Goal: Information Seeking & Learning: Learn about a topic

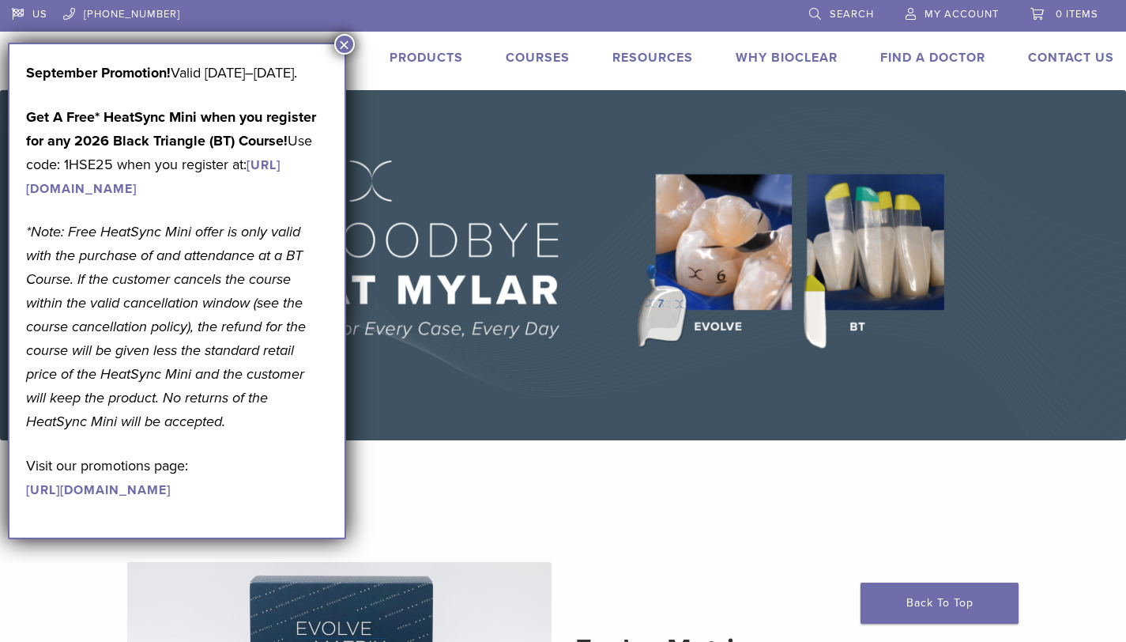
click at [344, 45] on button "×" at bounding box center [344, 44] width 21 height 21
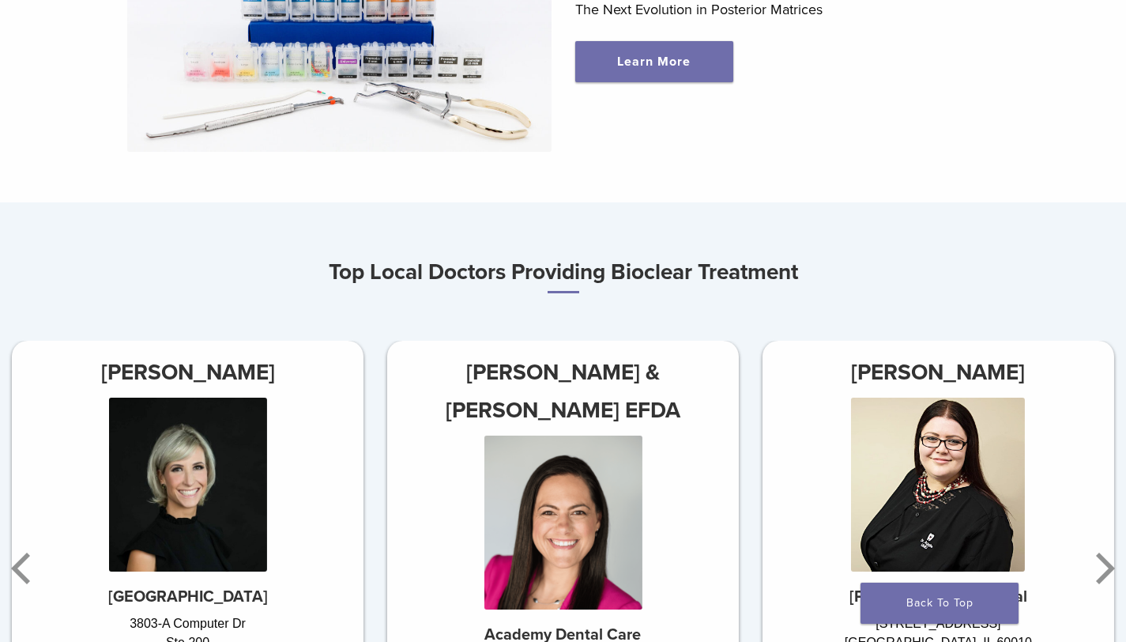
scroll to position [405, 0]
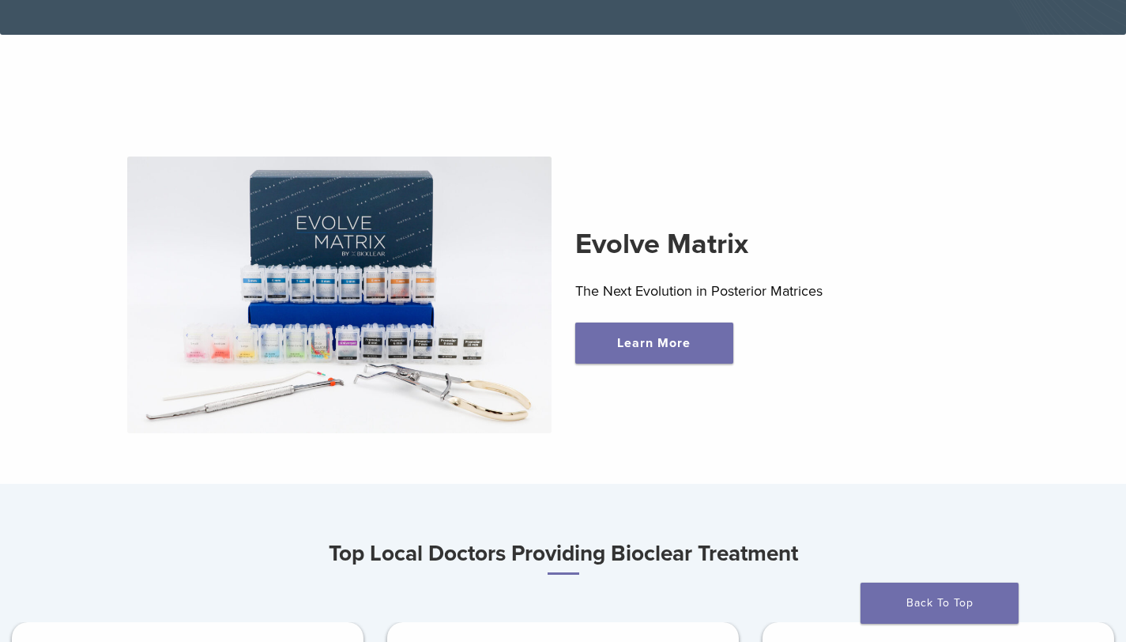
click at [381, 273] on img at bounding box center [339, 294] width 424 height 277
click at [646, 344] on link "Learn More" at bounding box center [654, 342] width 158 height 41
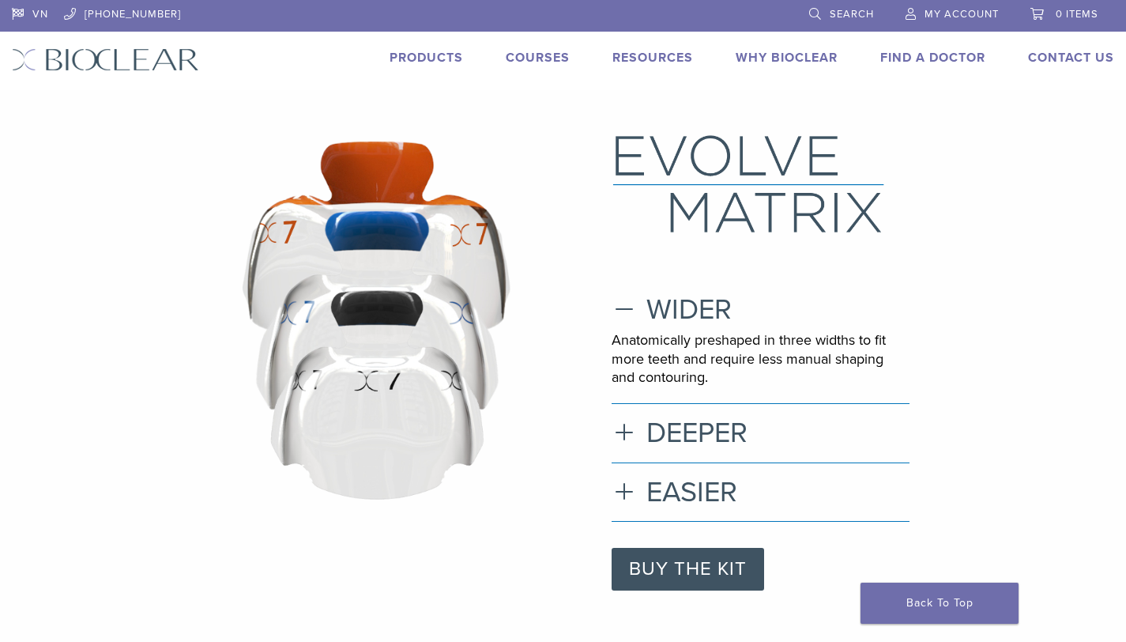
click at [420, 53] on link "Products" at bounding box center [426, 58] width 73 height 16
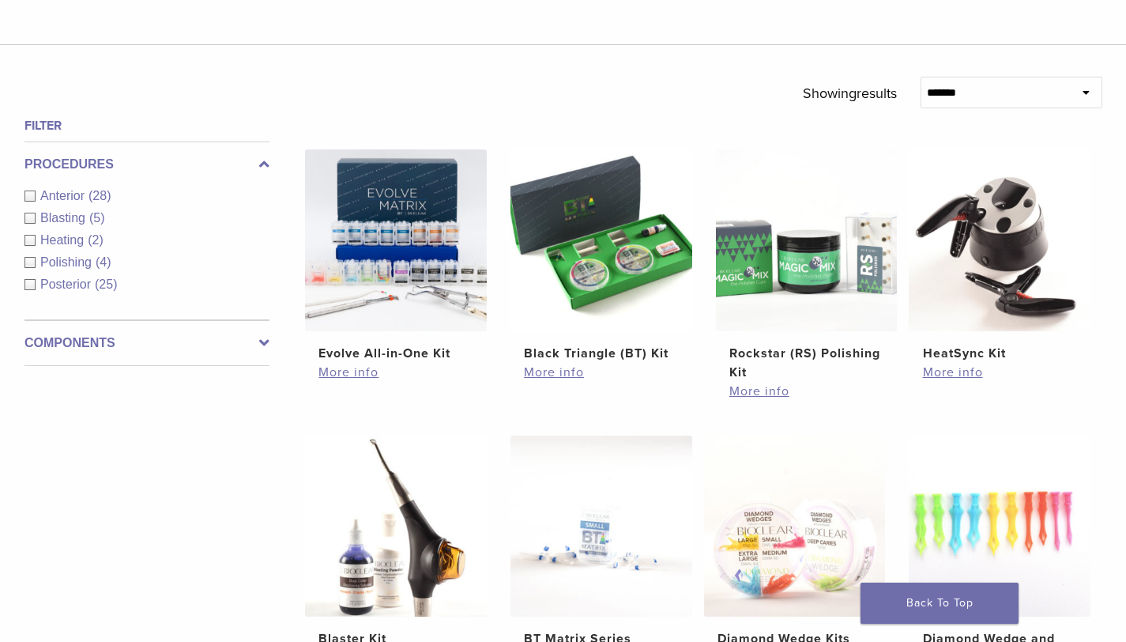
scroll to position [473, 0]
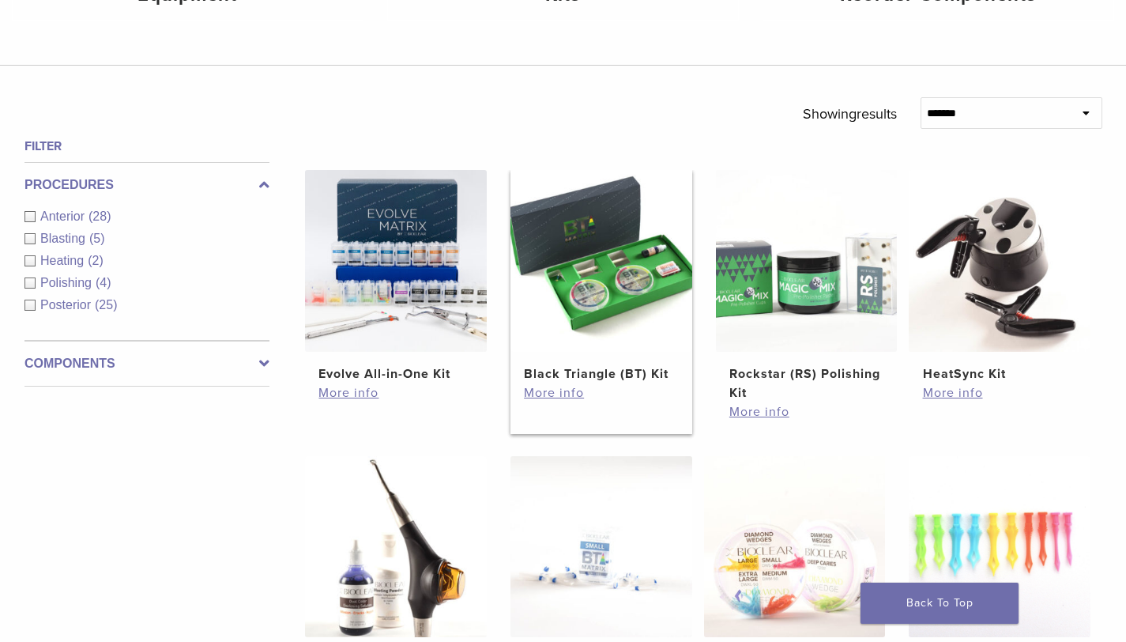
click at [600, 371] on h2 "Black Triangle (BT) Kit" at bounding box center [601, 373] width 154 height 19
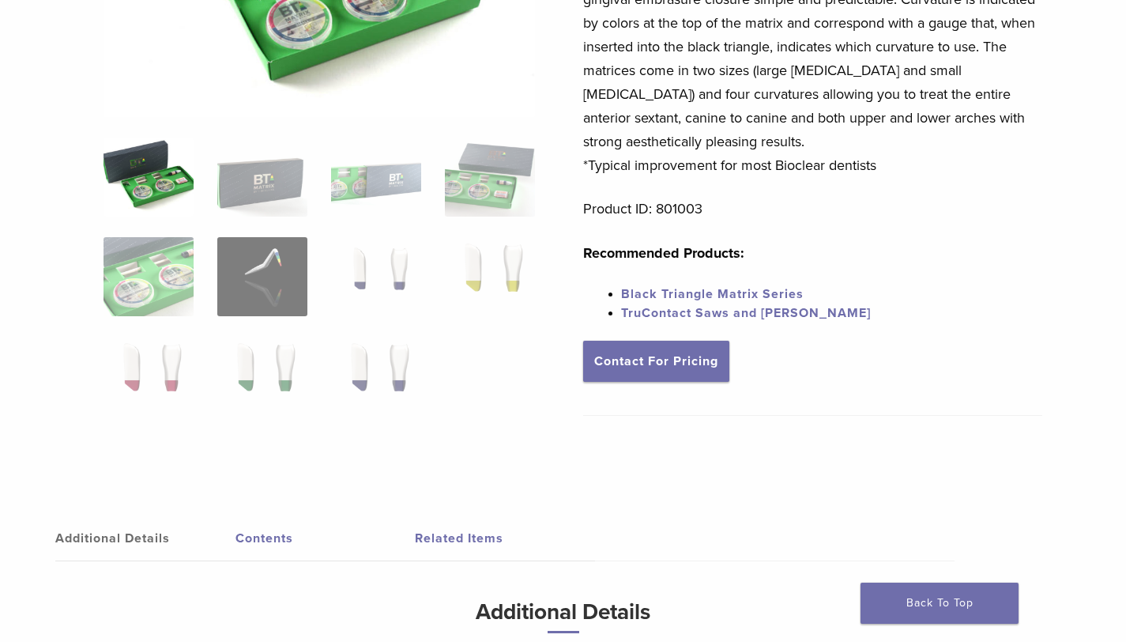
scroll to position [299, 0]
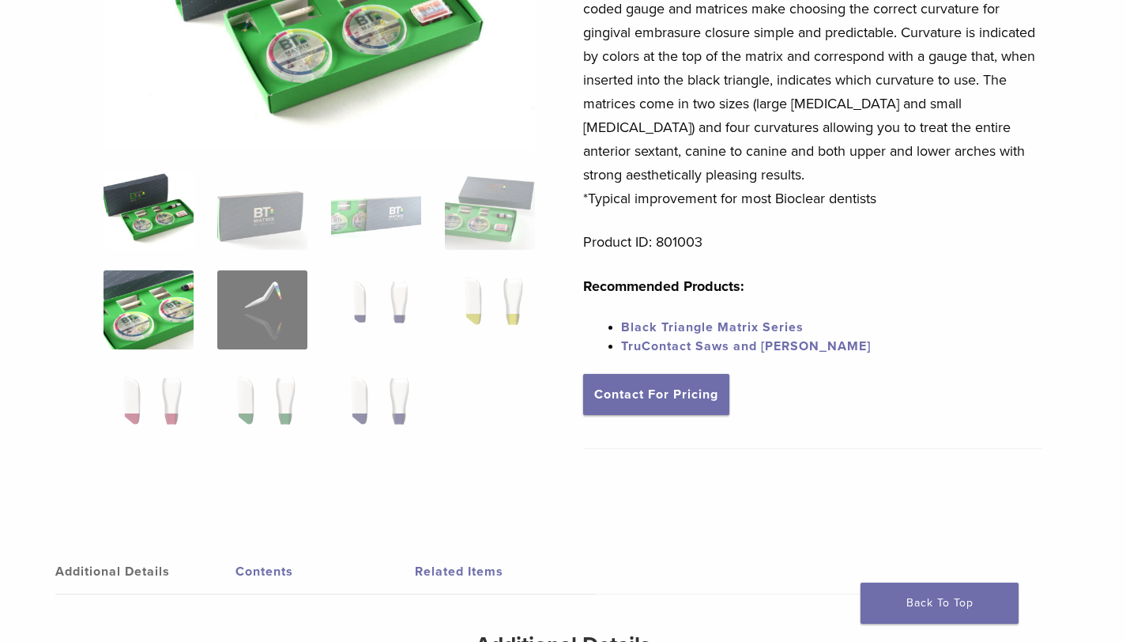
click at [152, 316] on img at bounding box center [149, 309] width 90 height 79
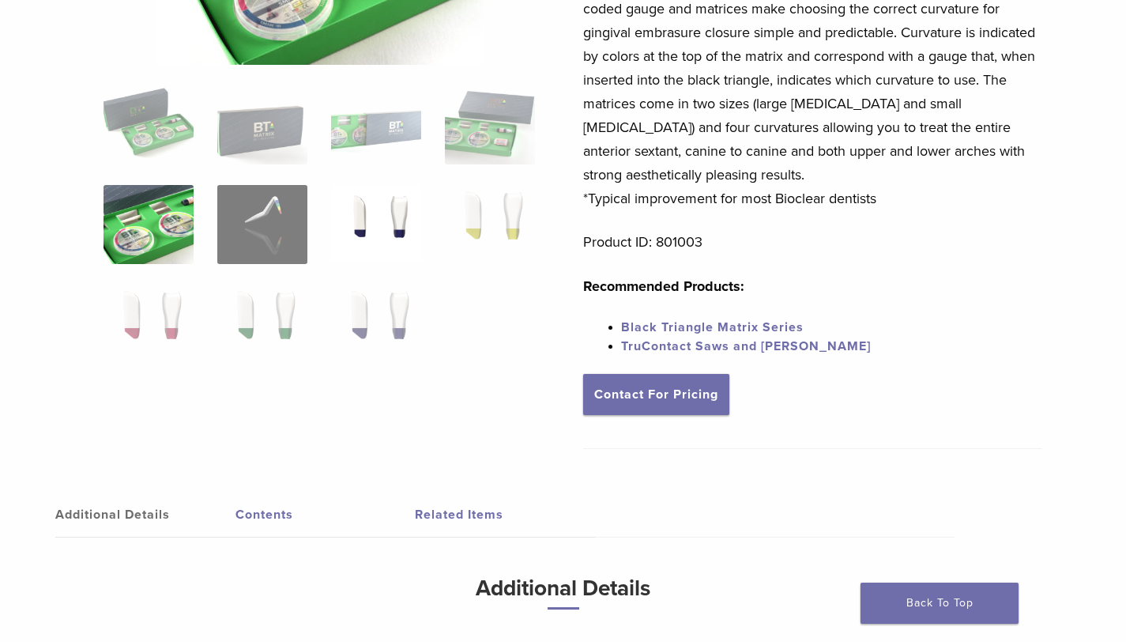
click at [400, 221] on img at bounding box center [376, 224] width 90 height 79
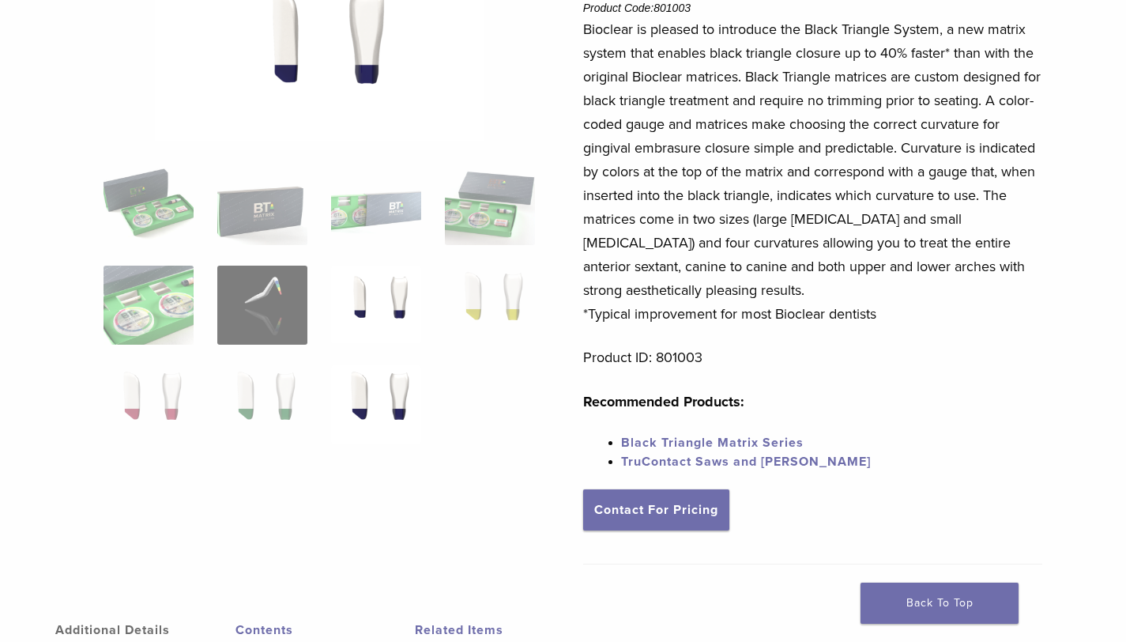
scroll to position [0, 0]
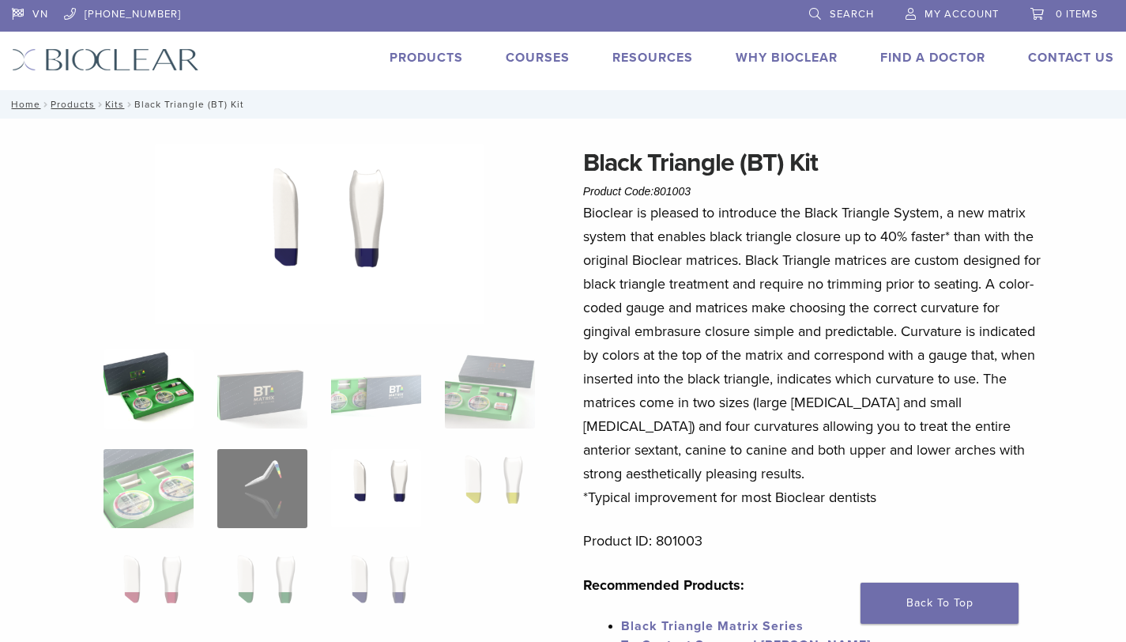
click at [160, 388] on img at bounding box center [149, 388] width 90 height 79
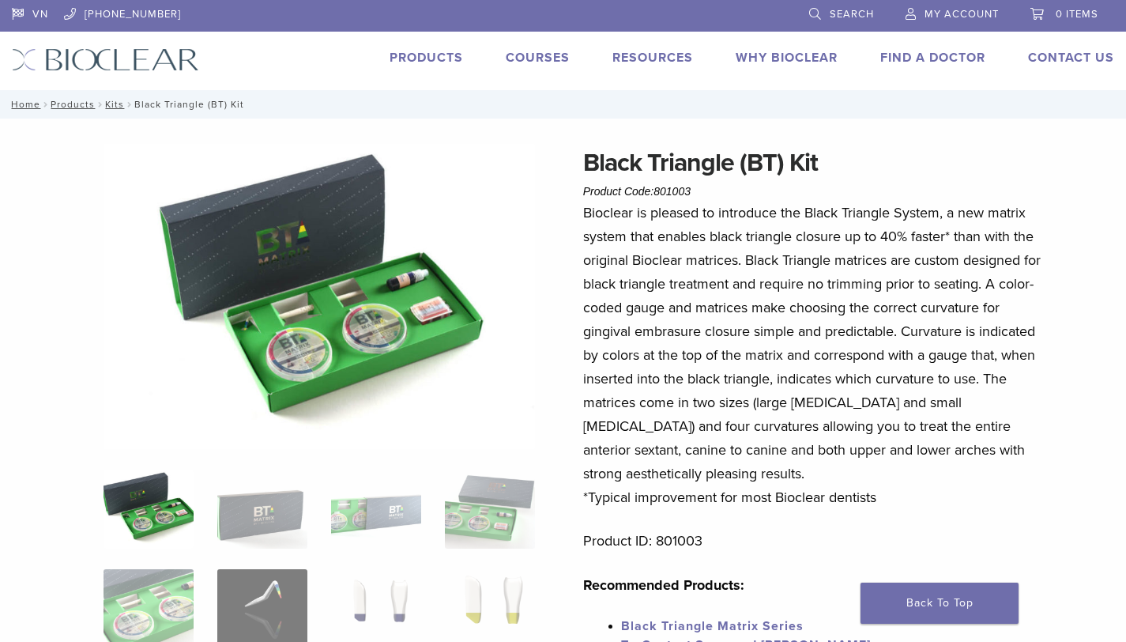
scroll to position [43, 0]
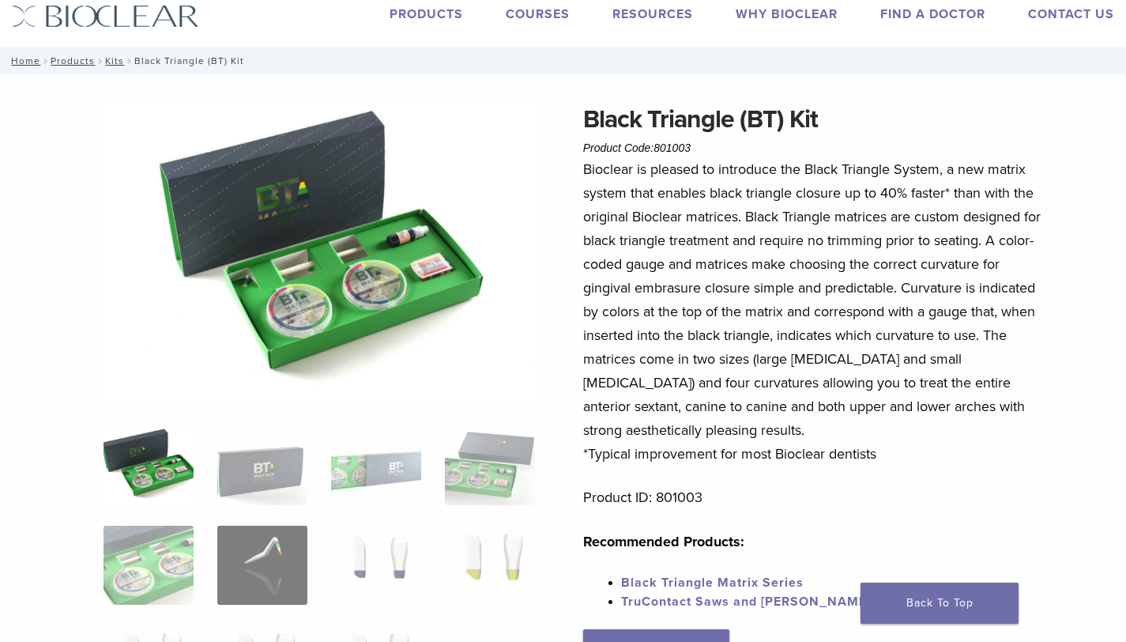
click at [319, 258] on img at bounding box center [319, 252] width 431 height 305
click at [342, 249] on img at bounding box center [319, 252] width 431 height 305
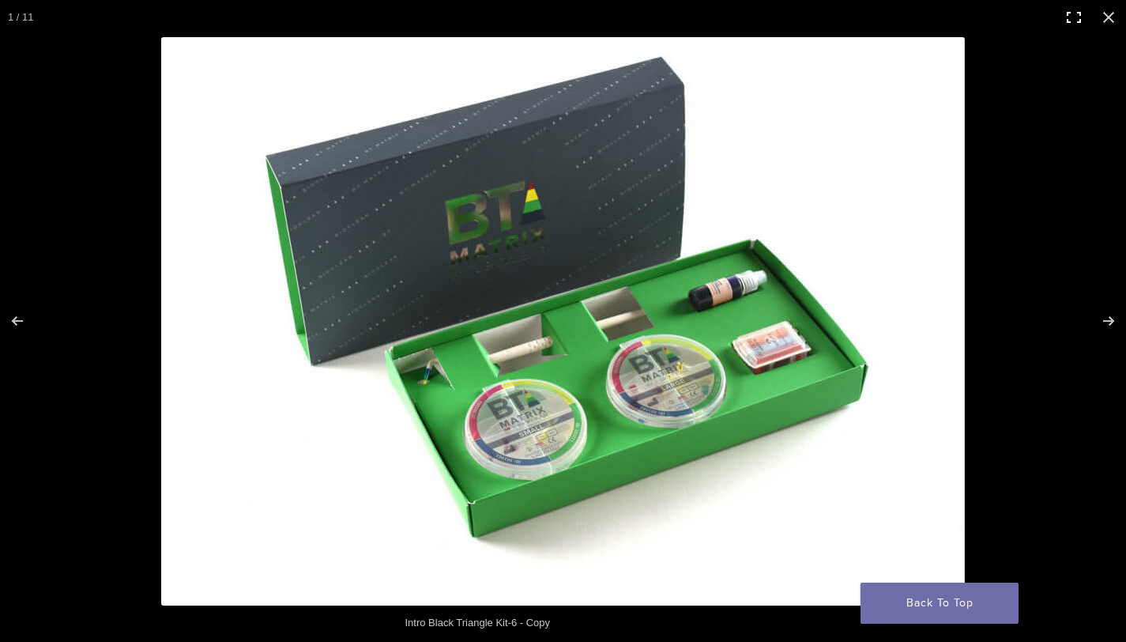
click at [1079, 14] on button "Toggle fullscreen" at bounding box center [1073, 17] width 35 height 35
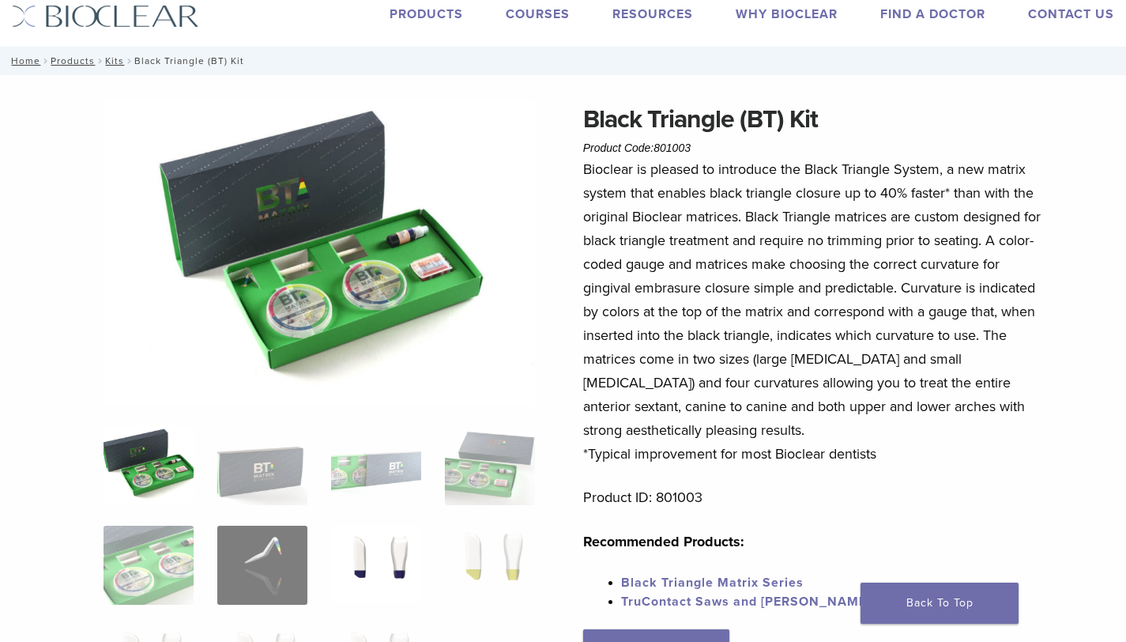
click at [386, 566] on img at bounding box center [376, 564] width 90 height 79
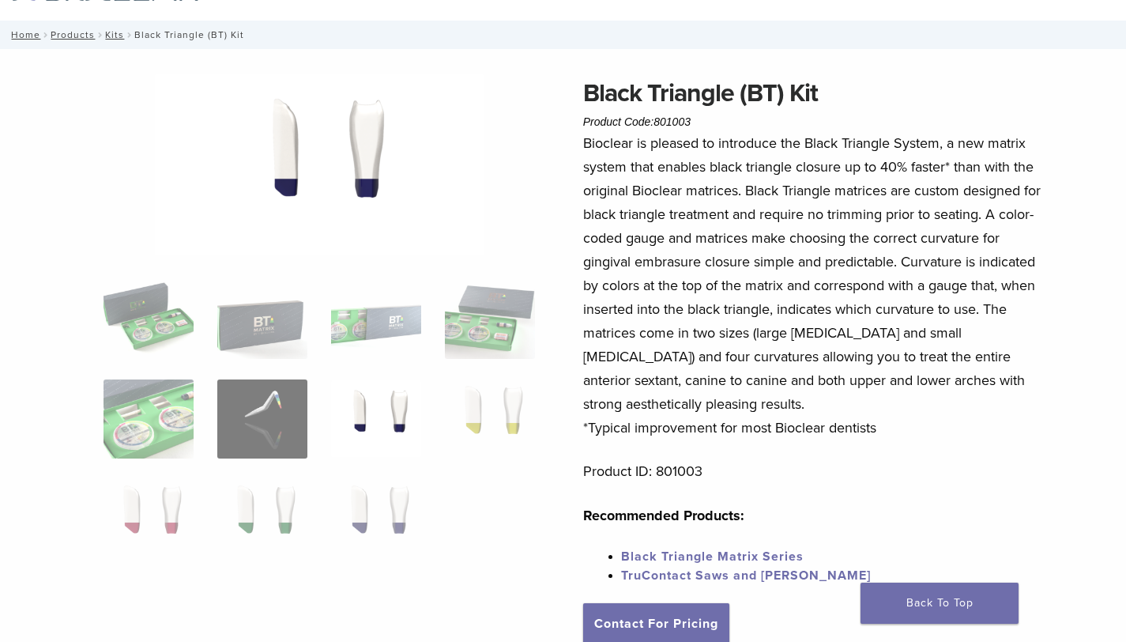
scroll to position [98, 0]
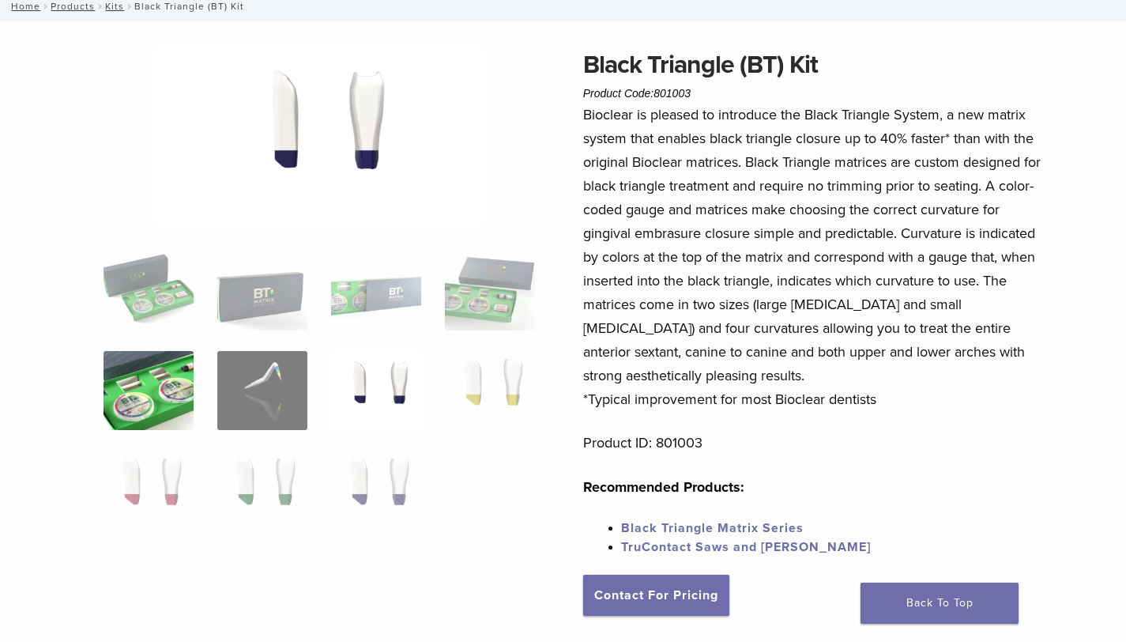
click at [161, 389] on img at bounding box center [149, 390] width 90 height 79
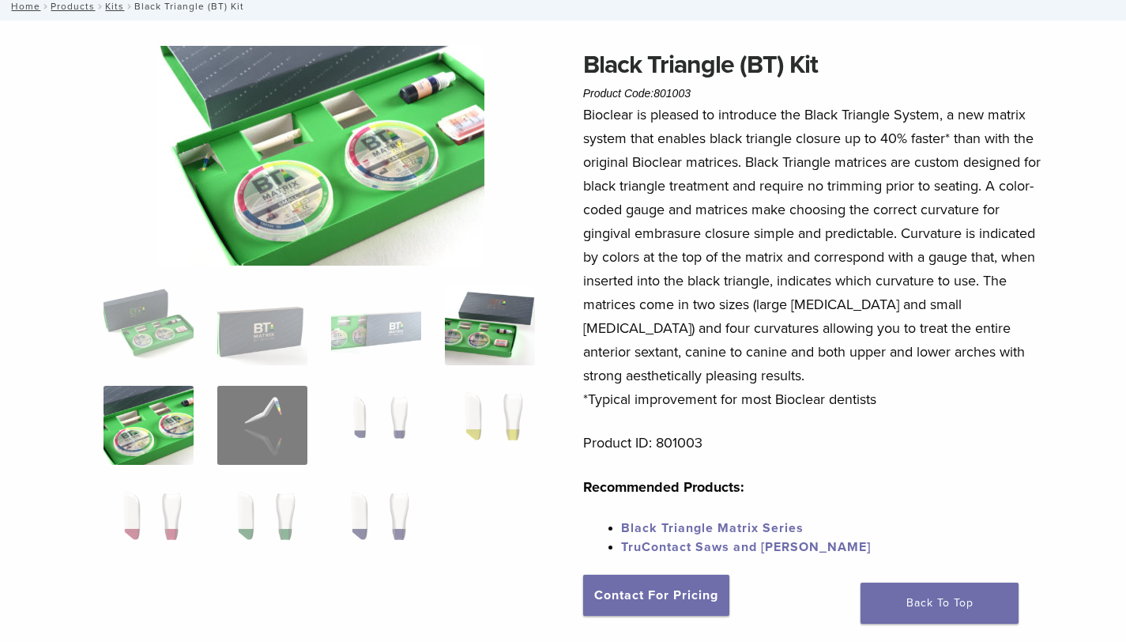
click at [499, 328] on img at bounding box center [490, 325] width 90 height 79
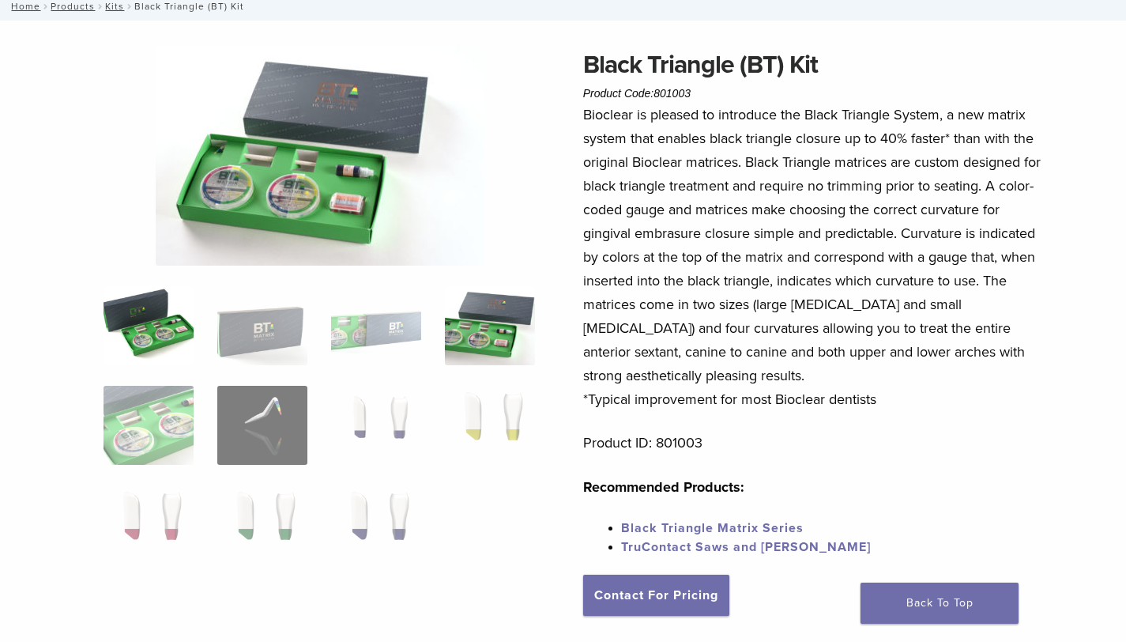
click at [142, 330] on img at bounding box center [149, 325] width 90 height 79
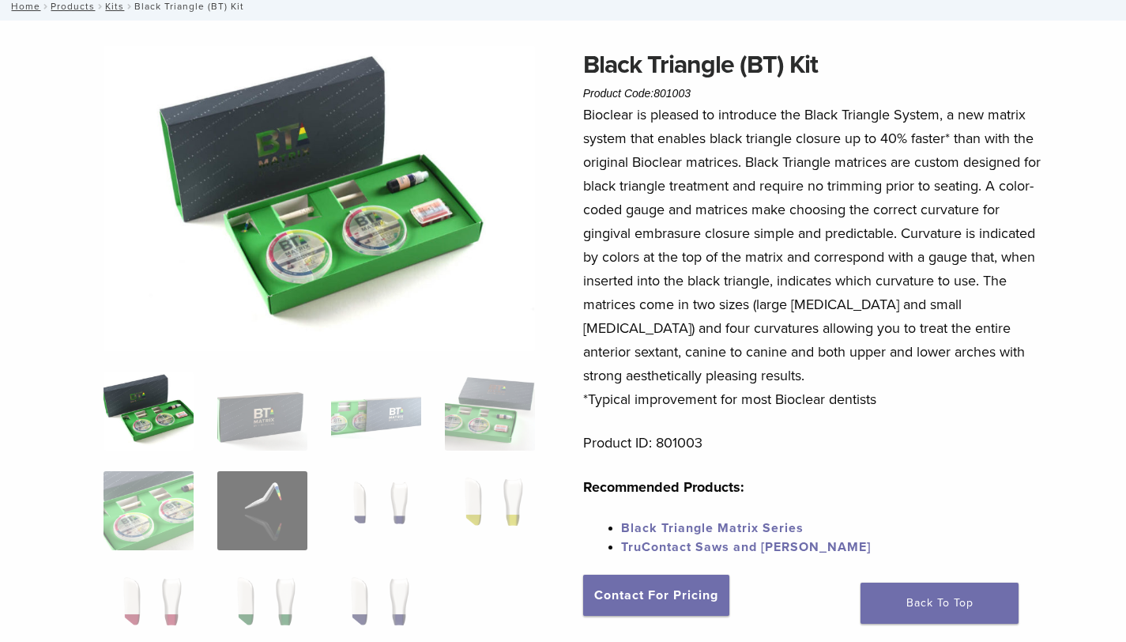
click at [305, 191] on img at bounding box center [319, 198] width 431 height 305
click at [364, 224] on img at bounding box center [319, 198] width 431 height 305
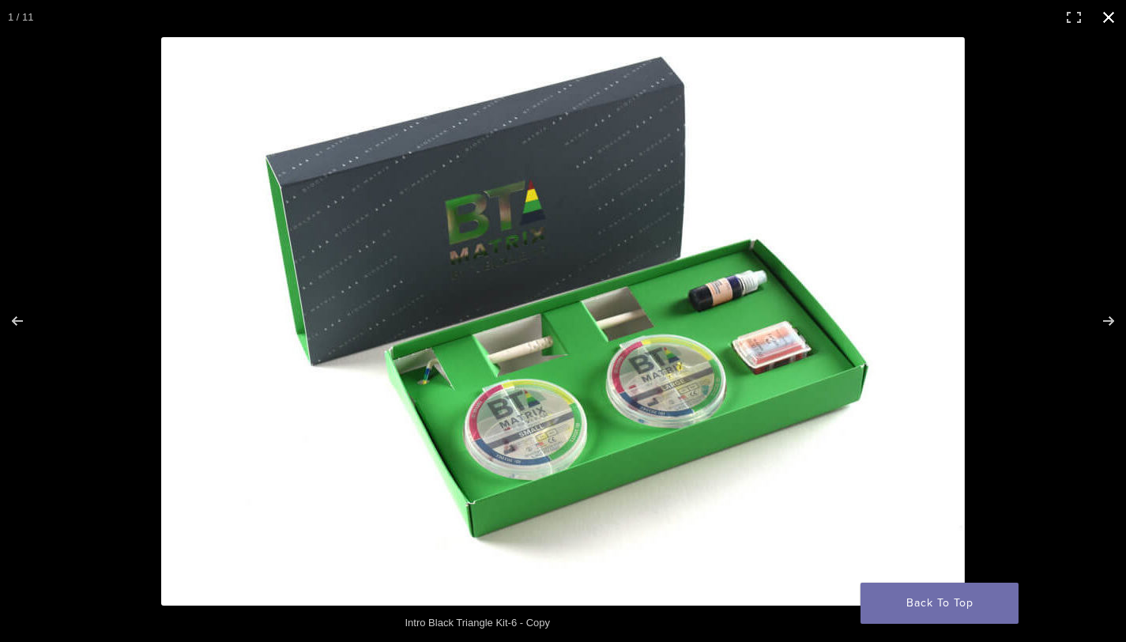
click at [1109, 15] on button "Close (Esc)" at bounding box center [1108, 17] width 35 height 35
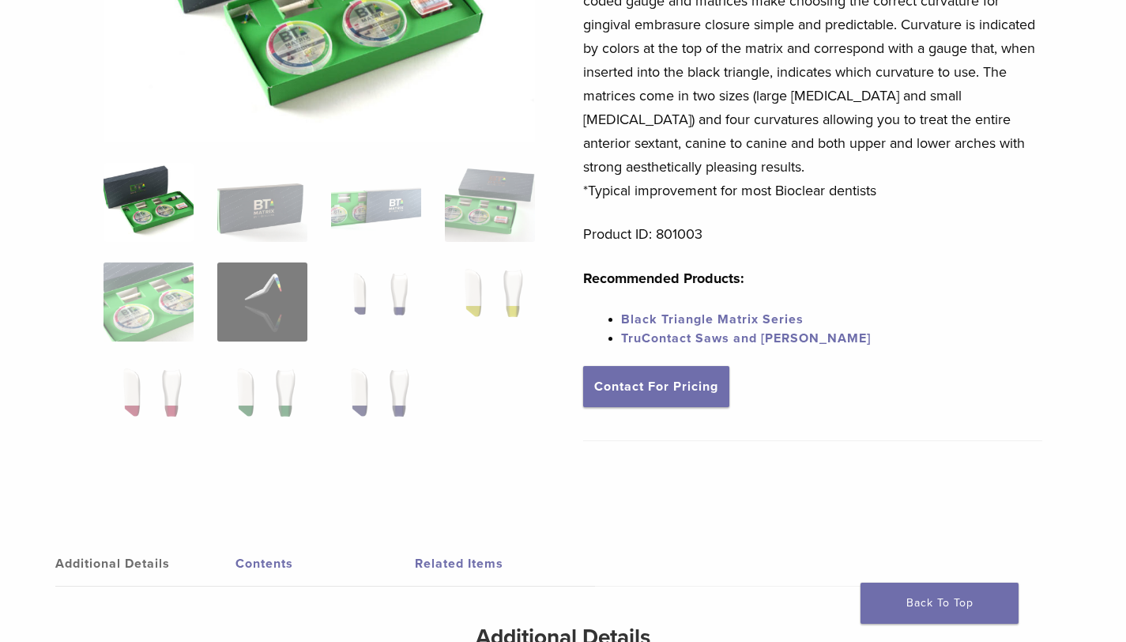
scroll to position [311, 0]
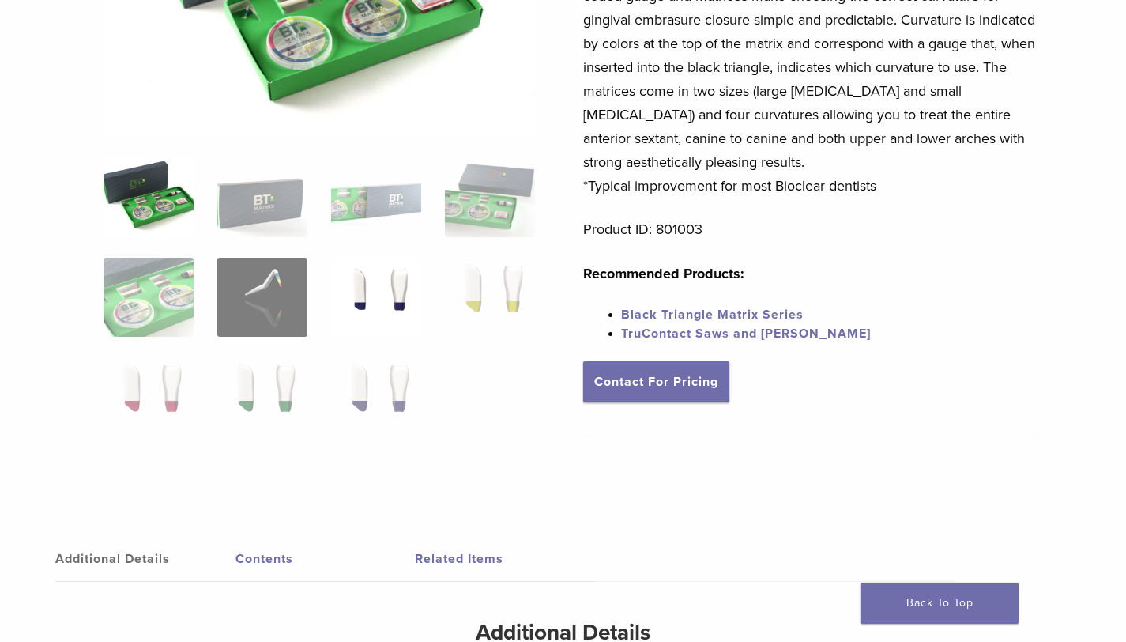
click at [386, 288] on img at bounding box center [376, 297] width 90 height 79
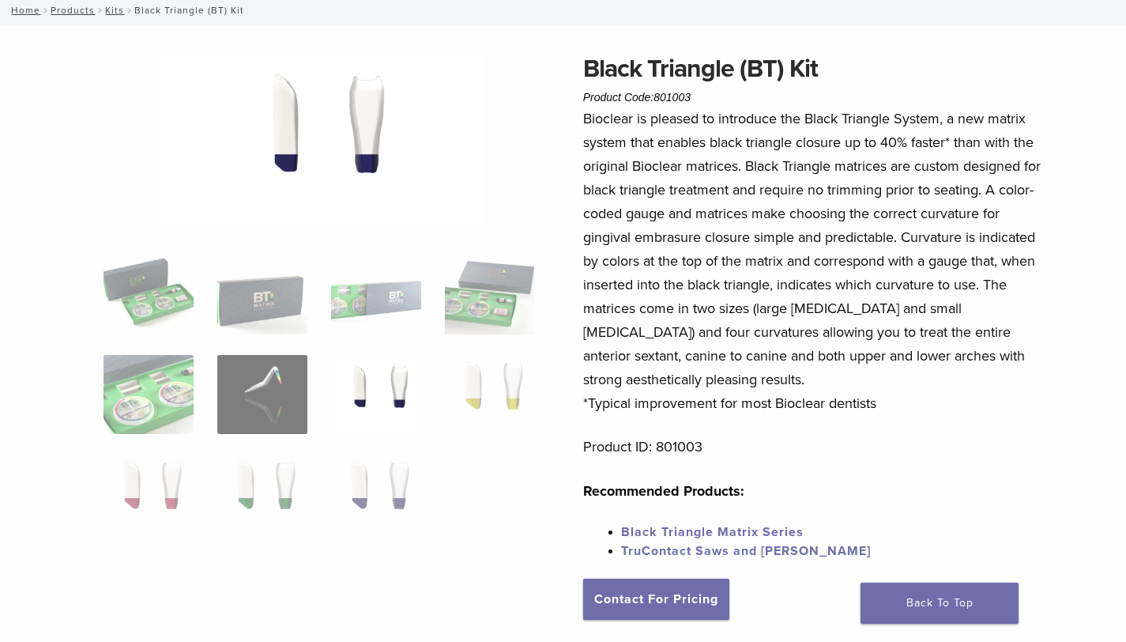
scroll to position [0, 0]
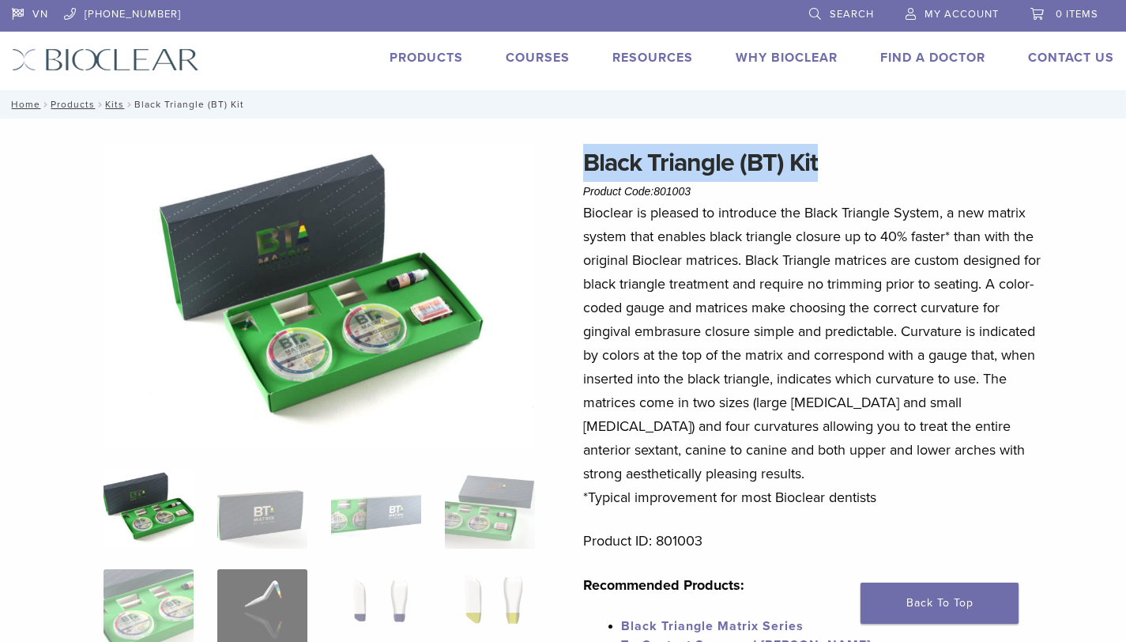
drag, startPoint x: 585, startPoint y: 162, endPoint x: 840, endPoint y: 157, distance: 255.3
click at [840, 157] on h1 "Black Triangle (BT) Kit" at bounding box center [812, 163] width 459 height 38
copy h1 "Black Triangle (BT) Kit"
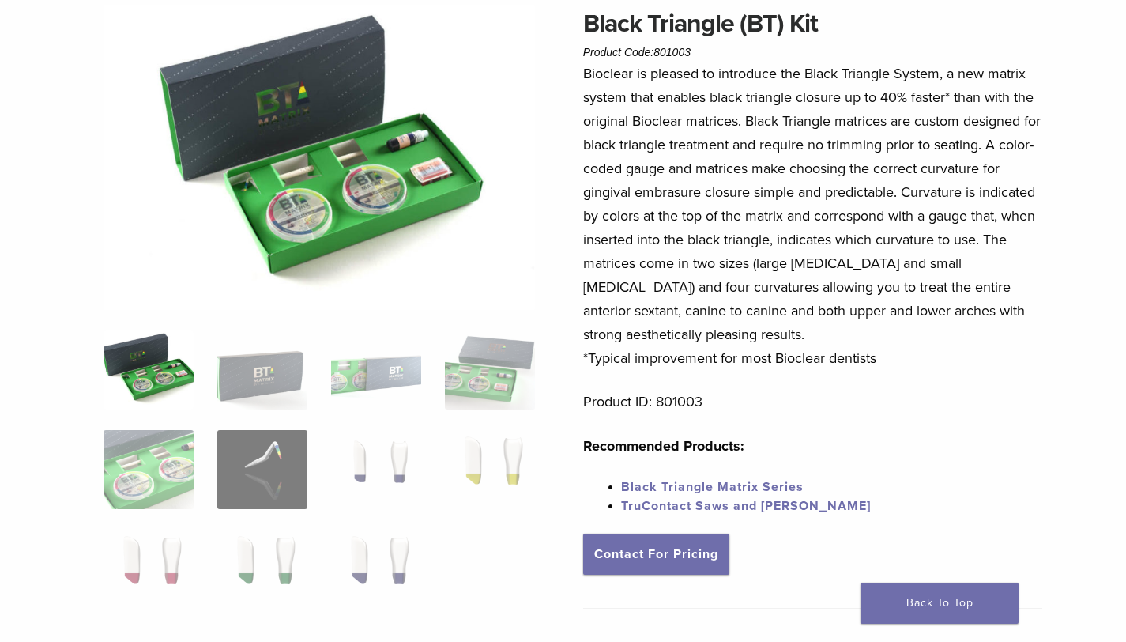
scroll to position [129, 0]
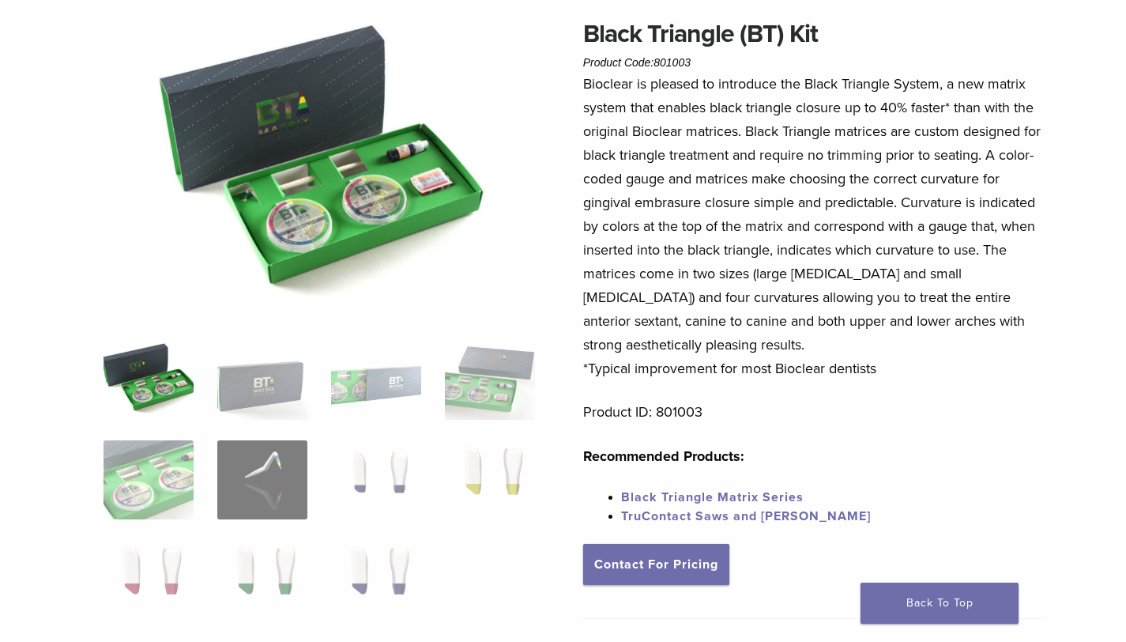
click at [902, 379] on p "Bioclear is pleased to introduce the Black Triangle System, a new matrix system…" at bounding box center [812, 226] width 459 height 308
drag, startPoint x: 902, startPoint y: 379, endPoint x: 576, endPoint y: 24, distance: 481.5
click at [576, 24] on div "Black Triangle (BT) Kit Product Code: 801003 $ 470.40 Black Triangle (BT) Kit P…" at bounding box center [563, 503] width 1126 height 977
copy div "Black Triangle (BT) Kit Product Code: 801003 $ 470.40 Bioclear is pleased to in…"
click at [859, 149] on p "Bioclear is pleased to introduce the Black Triangle System, a new matrix system…" at bounding box center [812, 226] width 459 height 308
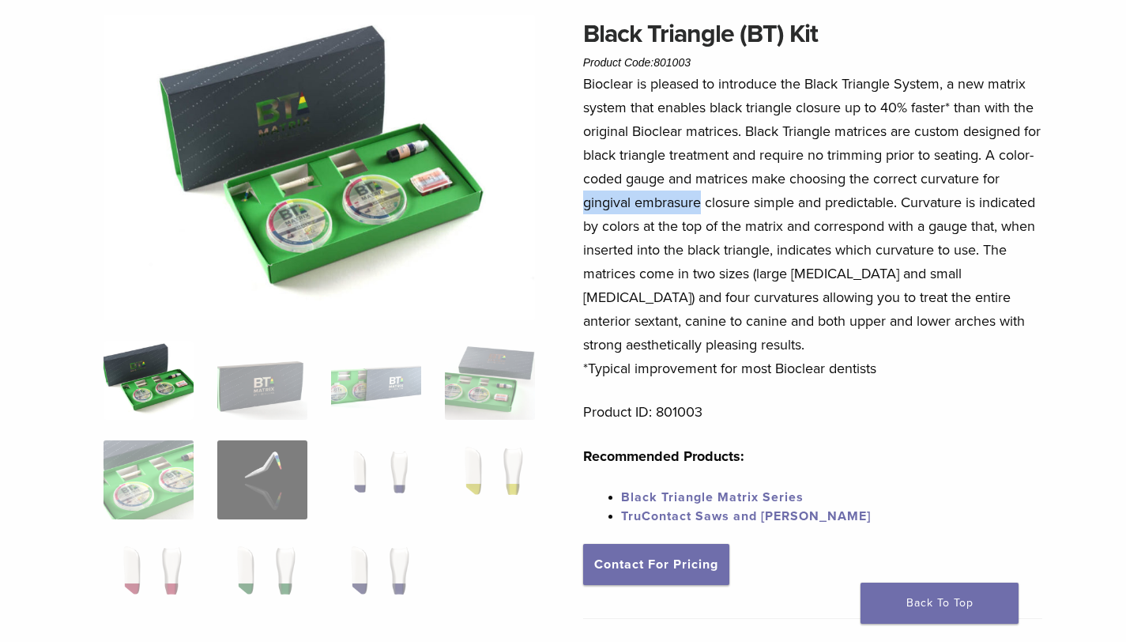
drag, startPoint x: 585, startPoint y: 200, endPoint x: 700, endPoint y: 198, distance: 115.4
click at [700, 198] on p "Bioclear is pleased to introduce the Black Triangle System, a new matrix system…" at bounding box center [812, 226] width 459 height 308
copy p "gingival embrasure"
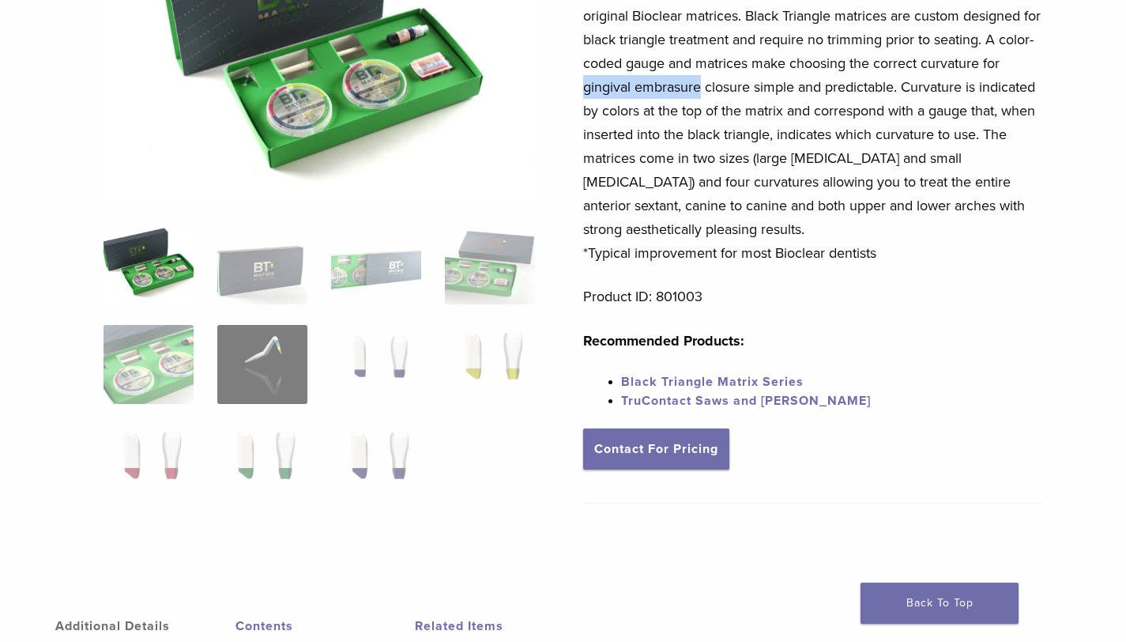
scroll to position [401, 0]
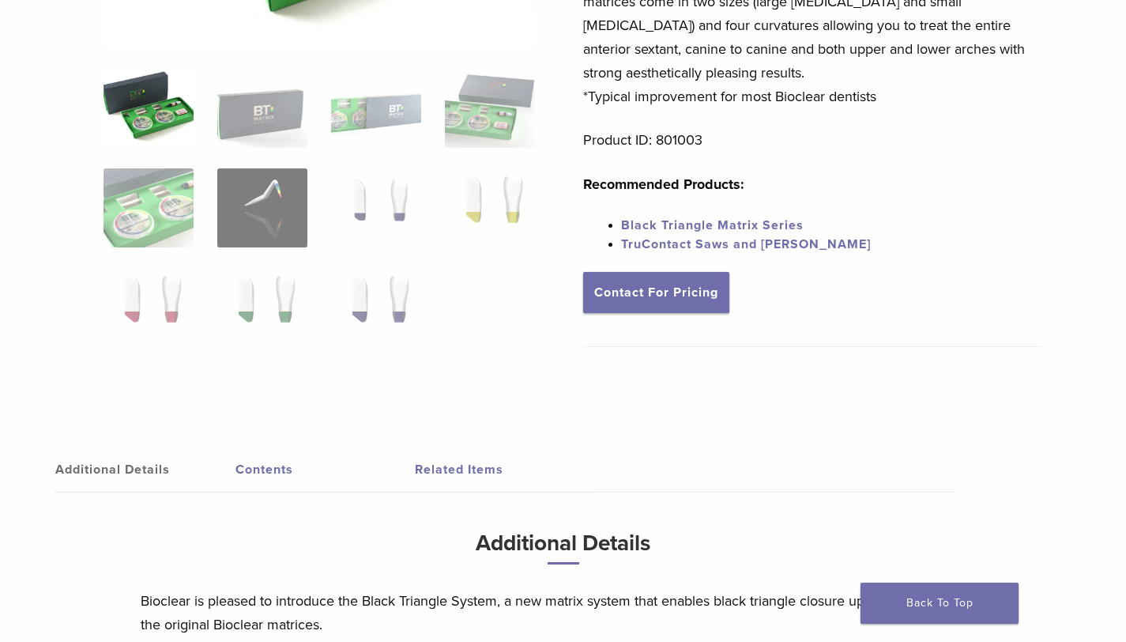
click at [698, 226] on link "Black Triangle Matrix Series" at bounding box center [712, 225] width 183 height 16
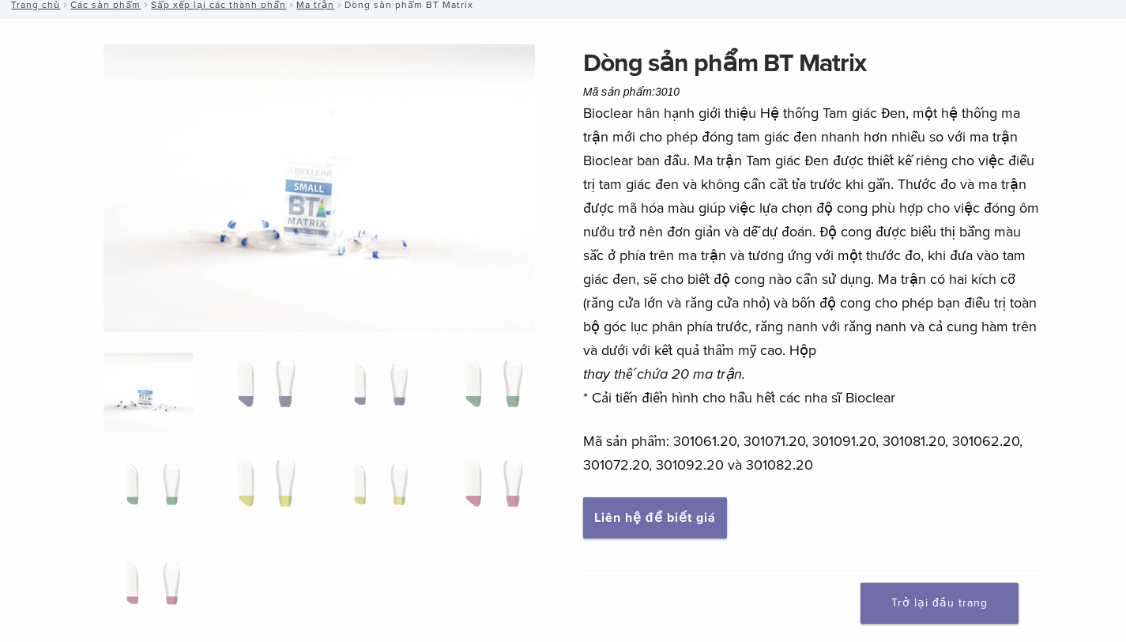
scroll to position [130, 0]
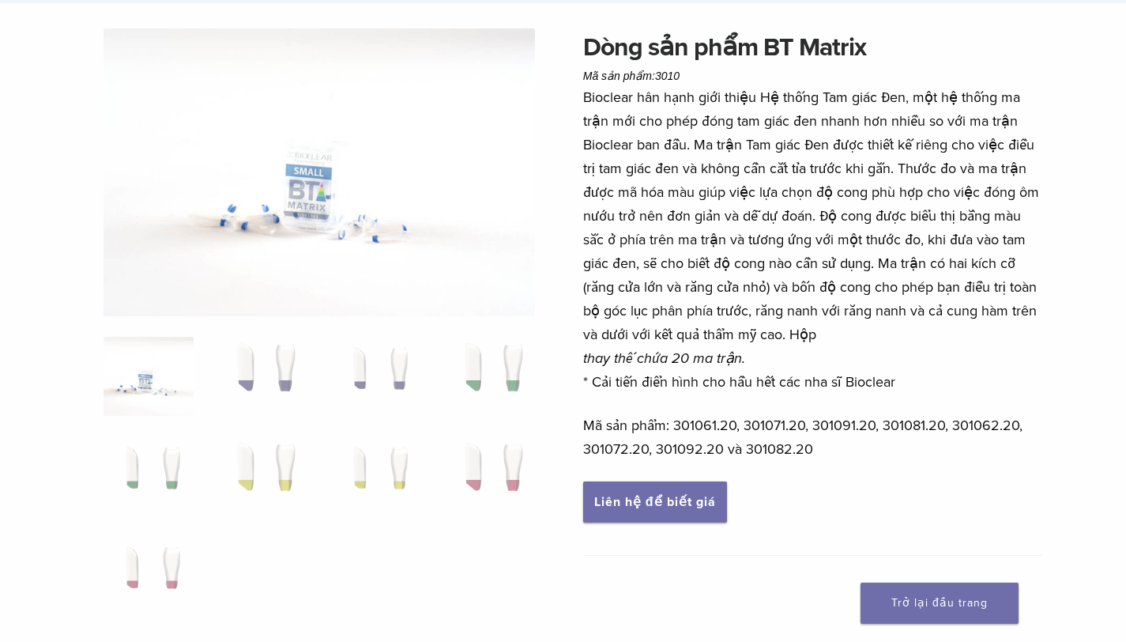
click at [967, 304] on font "Bioclear hân hạnh giới thiệu Hệ thống Tam giác Đen, một hệ thống ma trận mới ch…" at bounding box center [811, 215] width 456 height 254
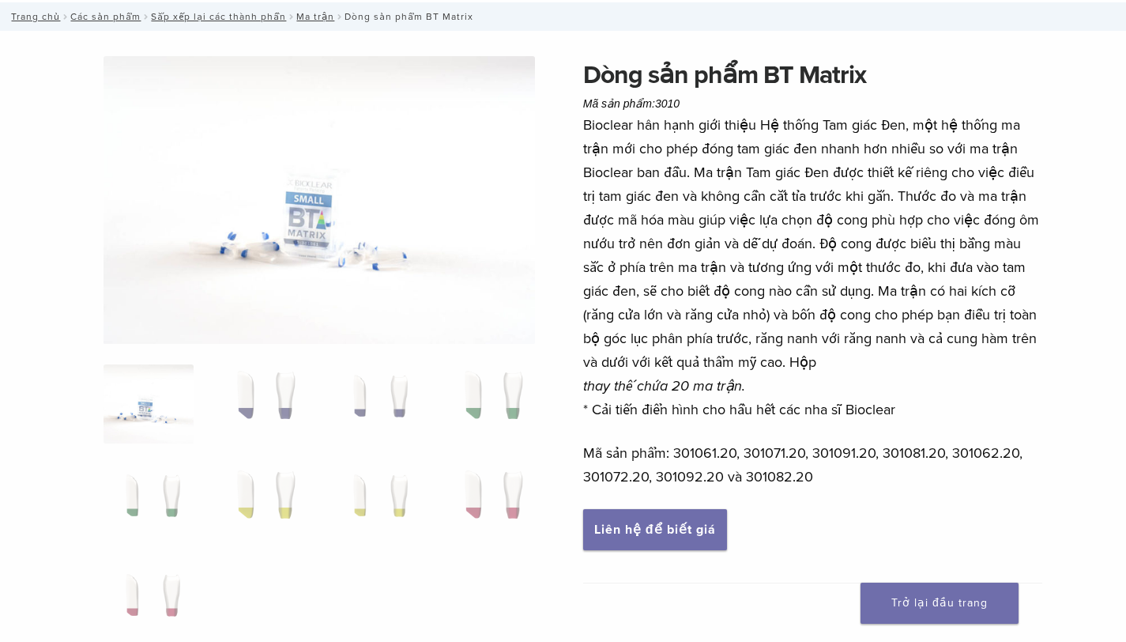
scroll to position [0, 0]
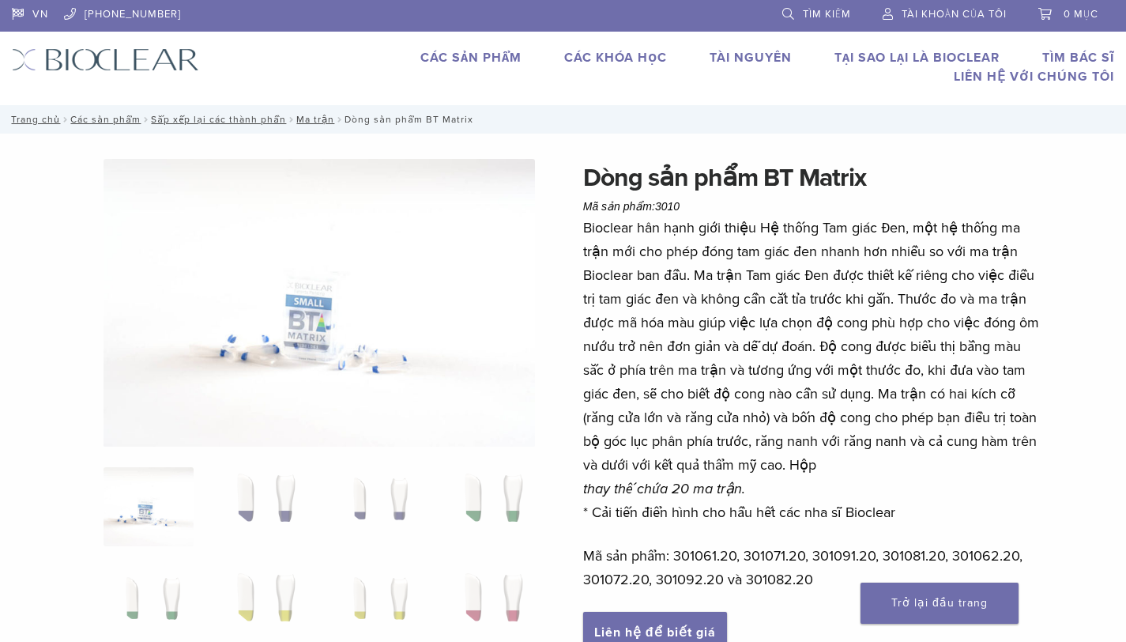
click at [481, 58] on font "Các sản phẩm" at bounding box center [470, 58] width 101 height 16
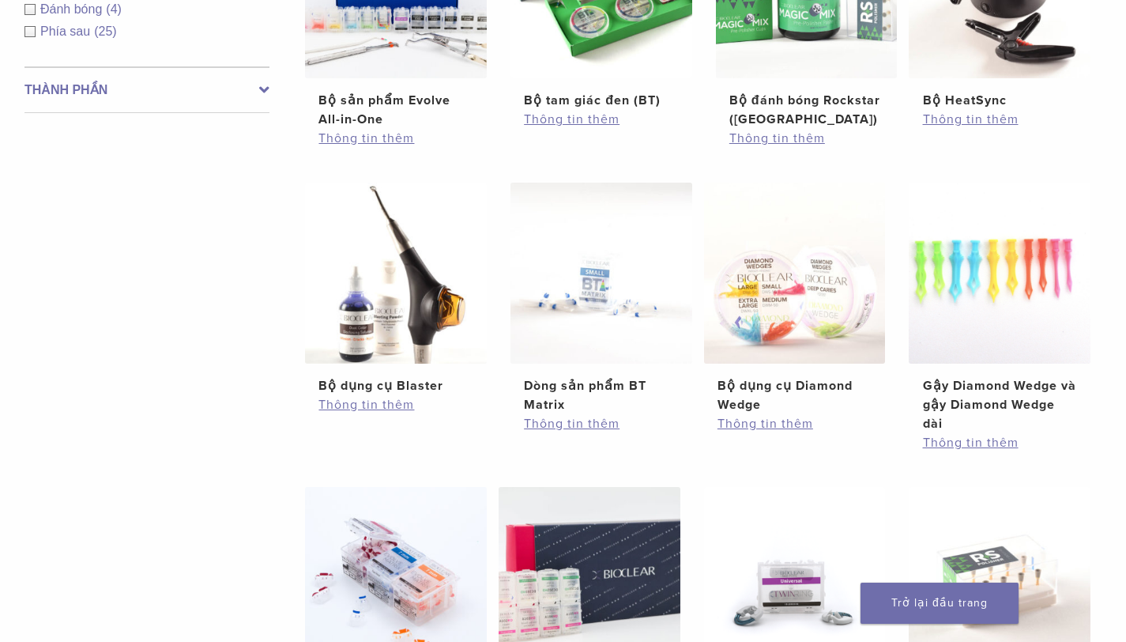
scroll to position [461, 0]
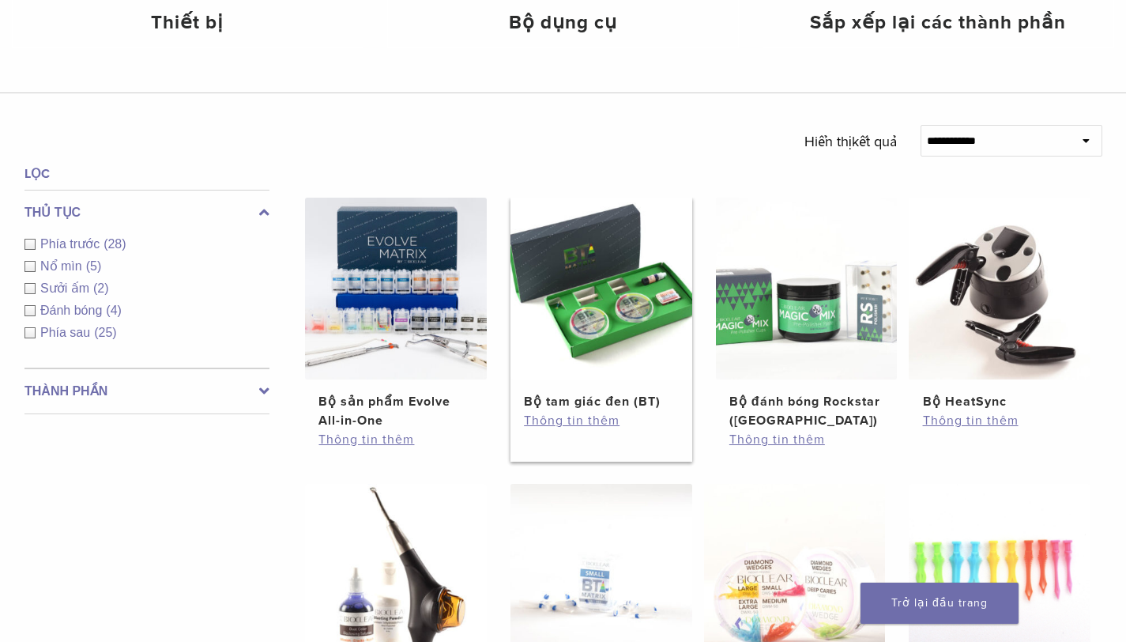
click at [597, 402] on font "Bộ tam giác đen (BT)" at bounding box center [592, 401] width 137 height 16
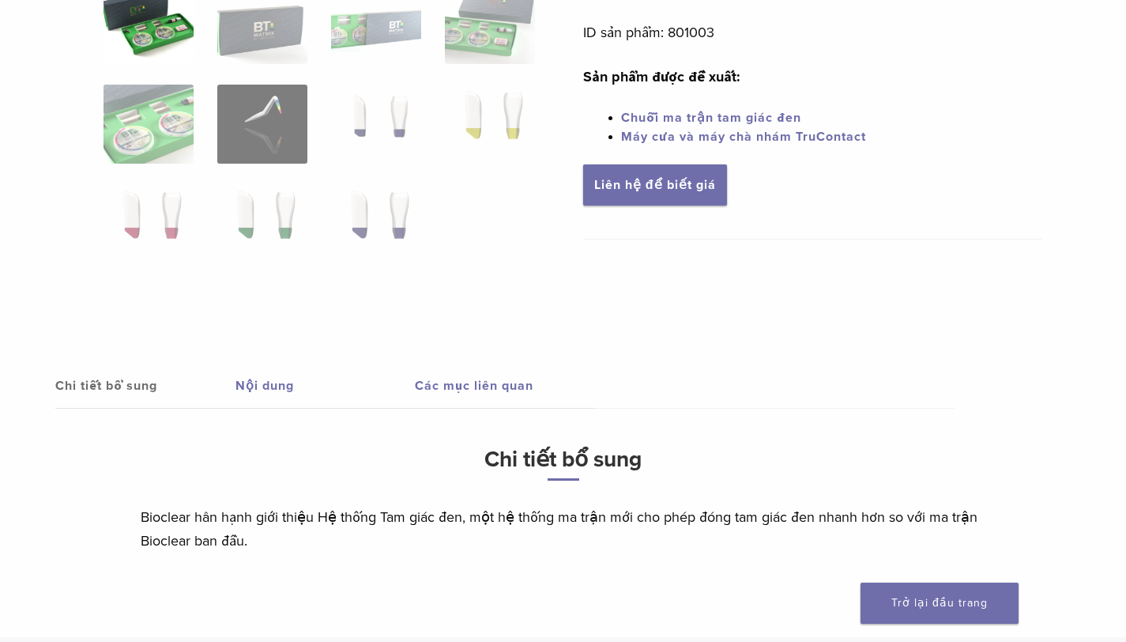
scroll to position [562, 0]
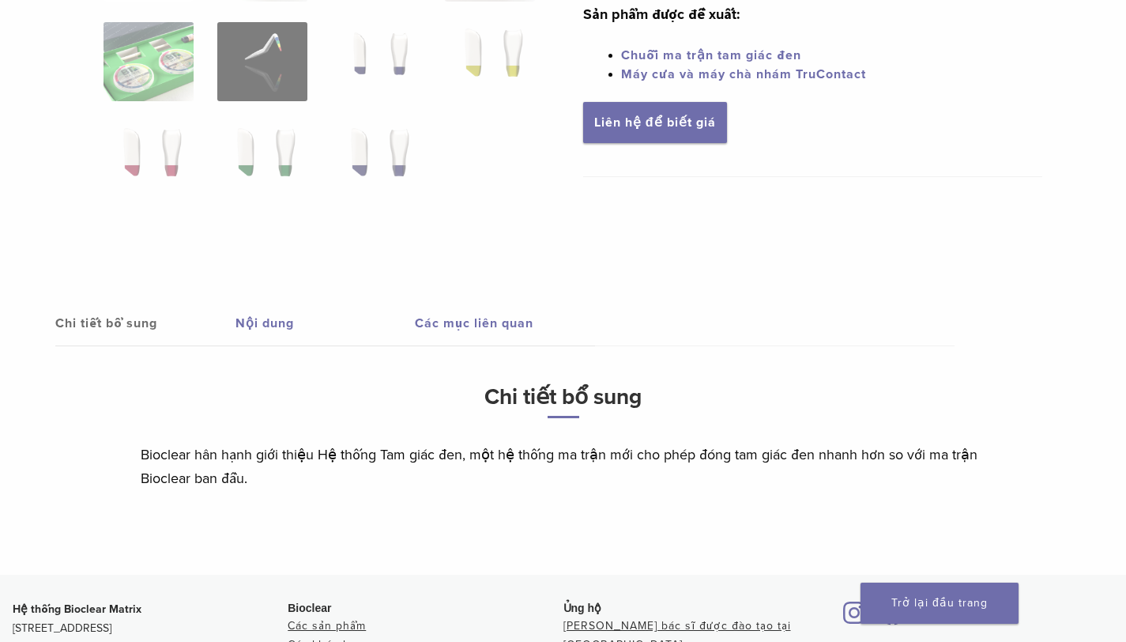
click at [273, 321] on font "Nội dung" at bounding box center [264, 323] width 58 height 16
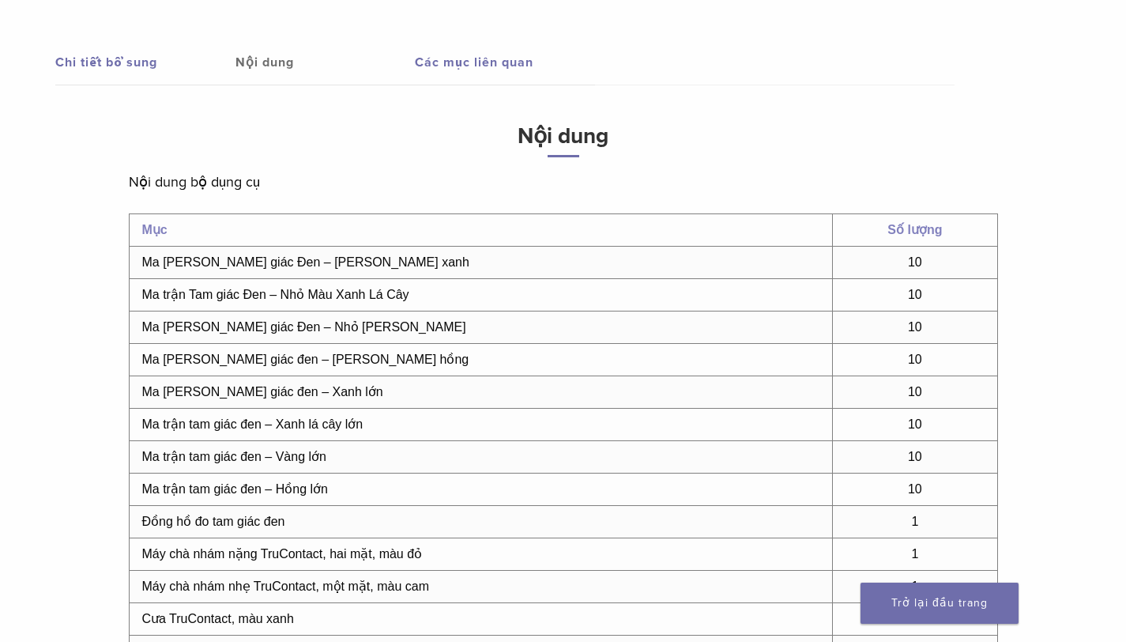
scroll to position [798, 0]
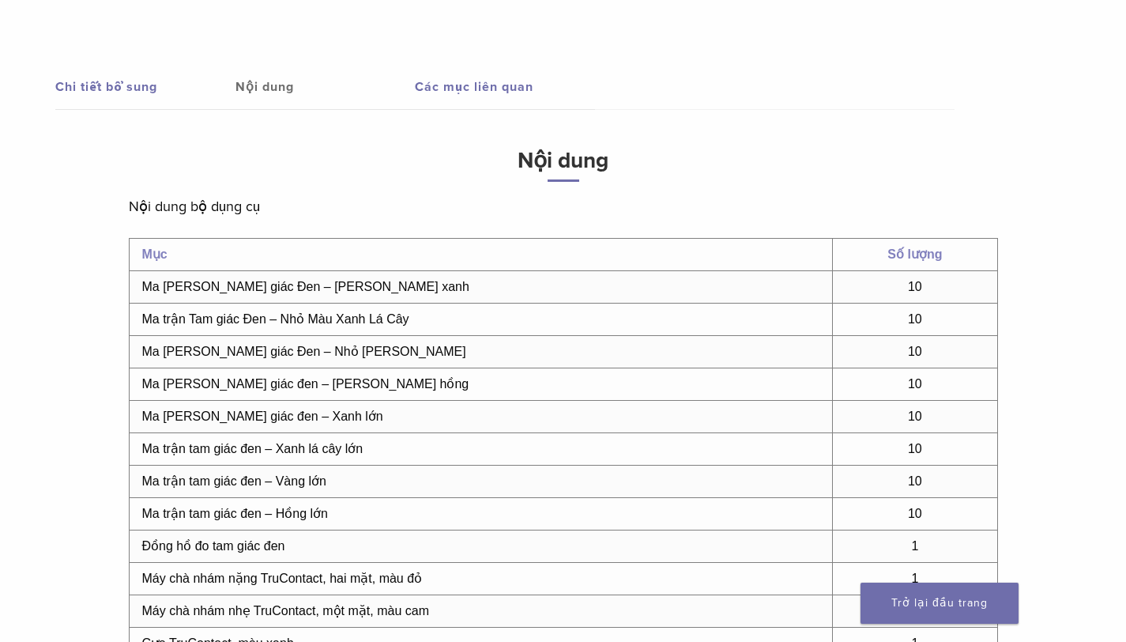
click at [489, 81] on font "Các mục liên quan" at bounding box center [474, 87] width 119 height 16
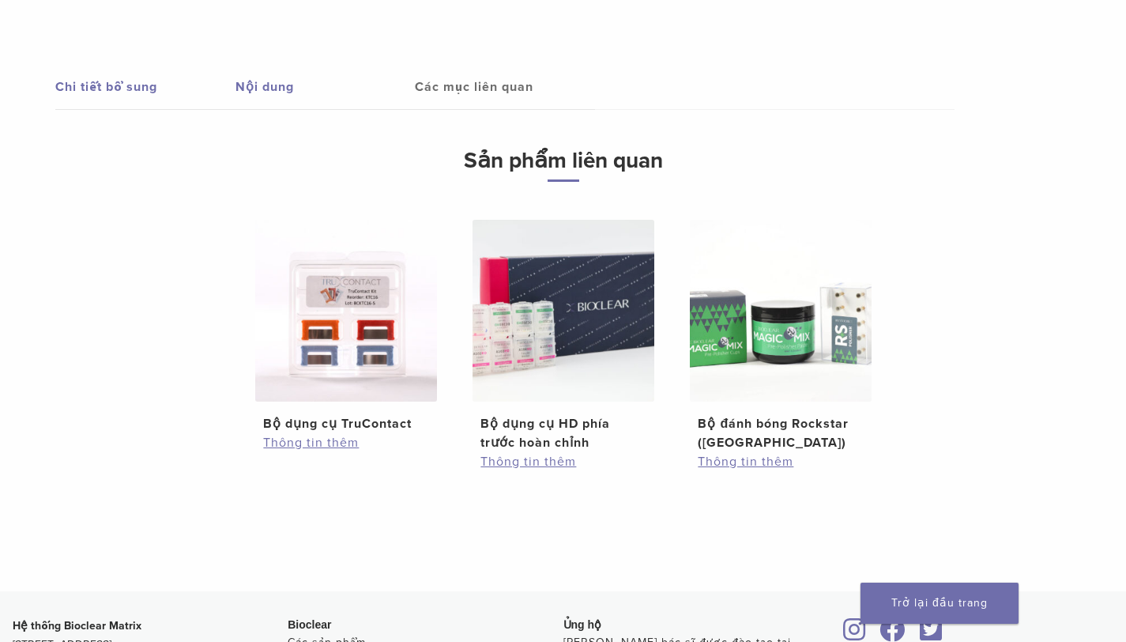
click at [277, 87] on font "Nội dung" at bounding box center [264, 87] width 58 height 16
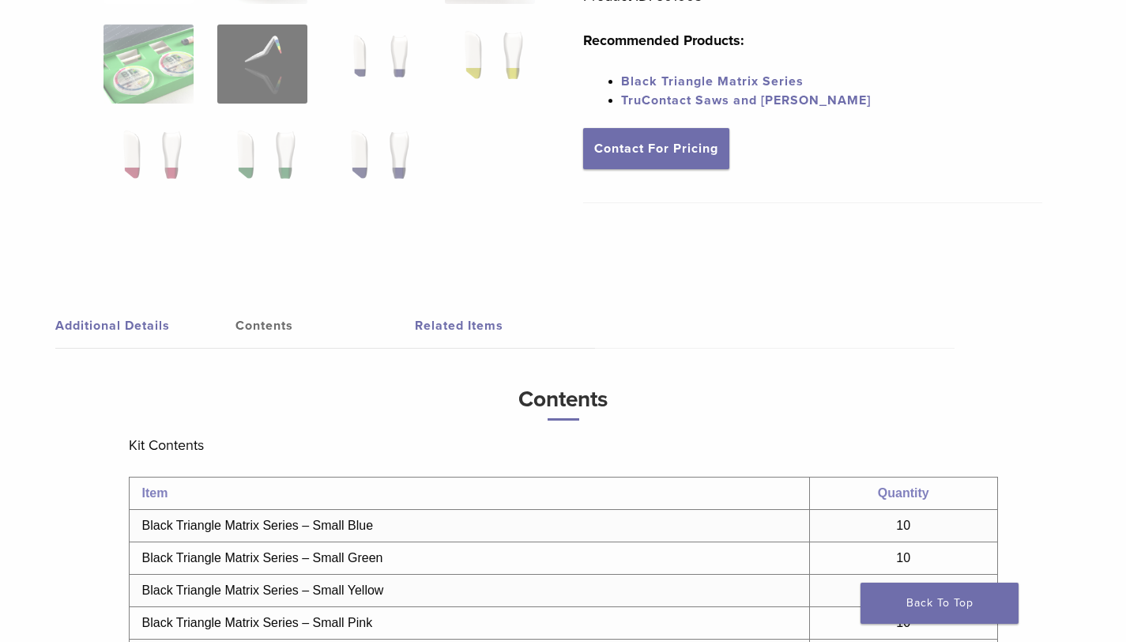
scroll to position [610, 0]
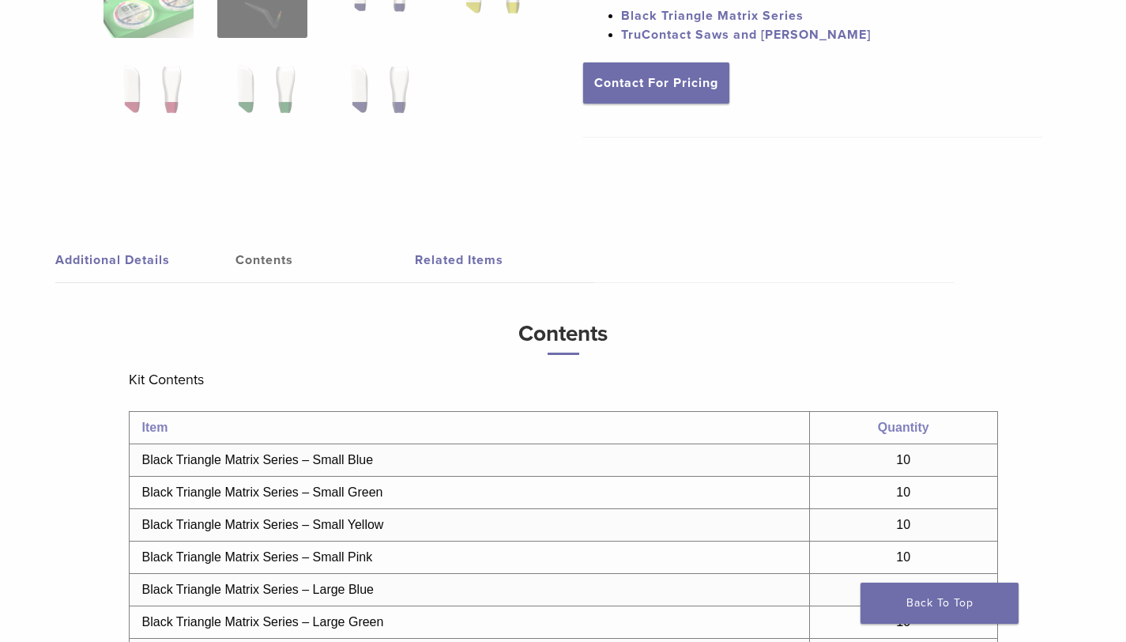
click at [280, 262] on link "Contents" at bounding box center [325, 260] width 180 height 44
click at [480, 264] on link "Related Items" at bounding box center [505, 260] width 180 height 44
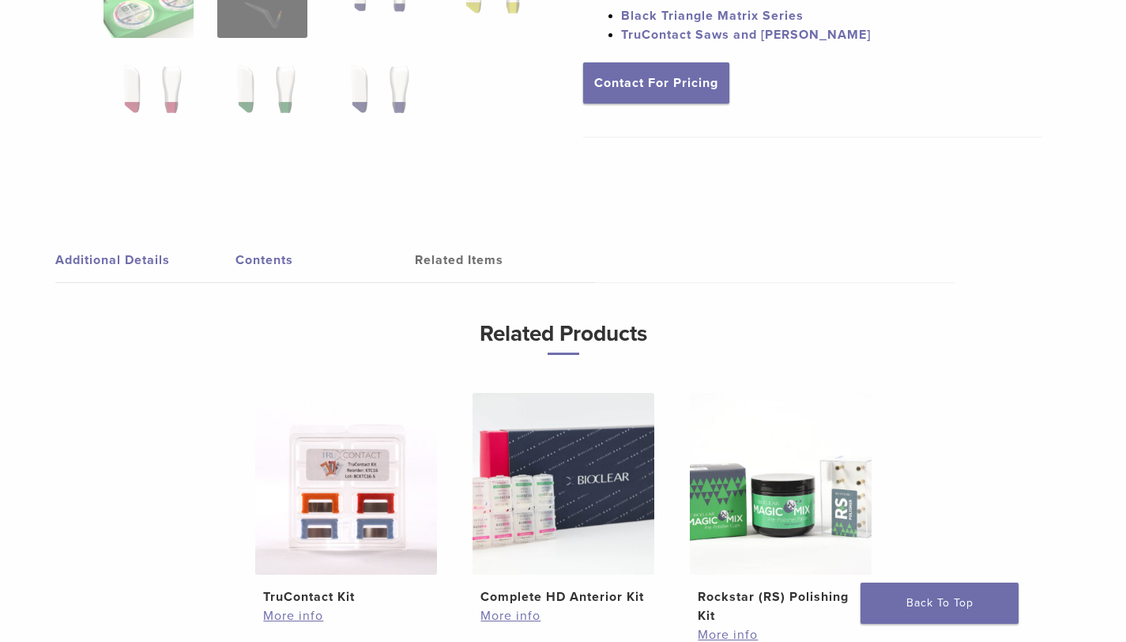
click at [277, 263] on link "Contents" at bounding box center [325, 260] width 180 height 44
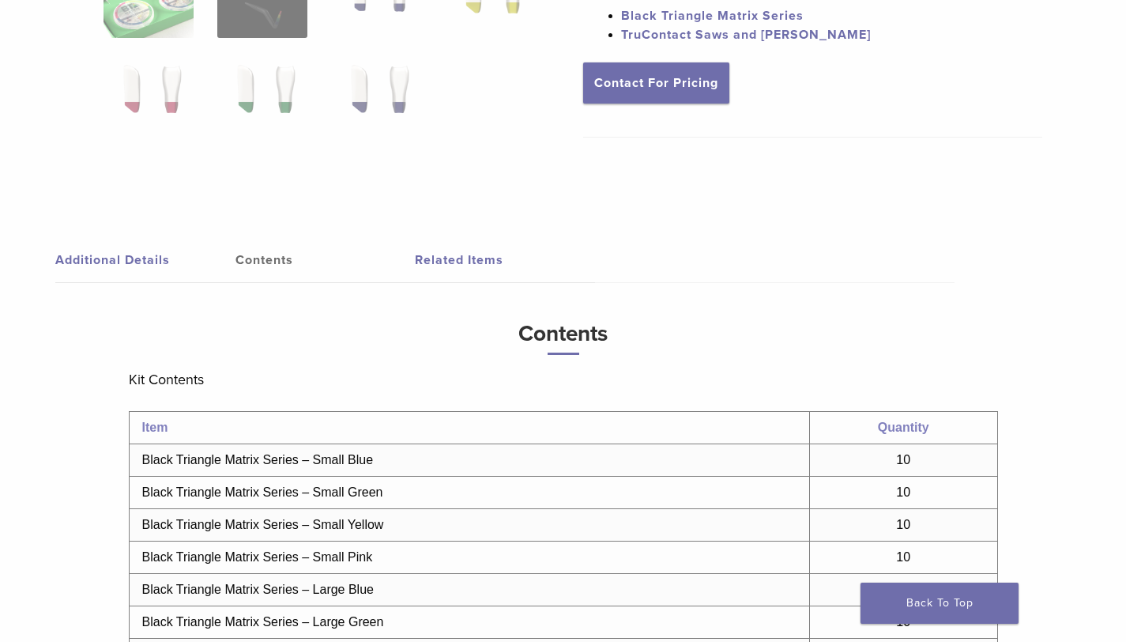
click at [151, 254] on link "Additional Details" at bounding box center [145, 260] width 180 height 44
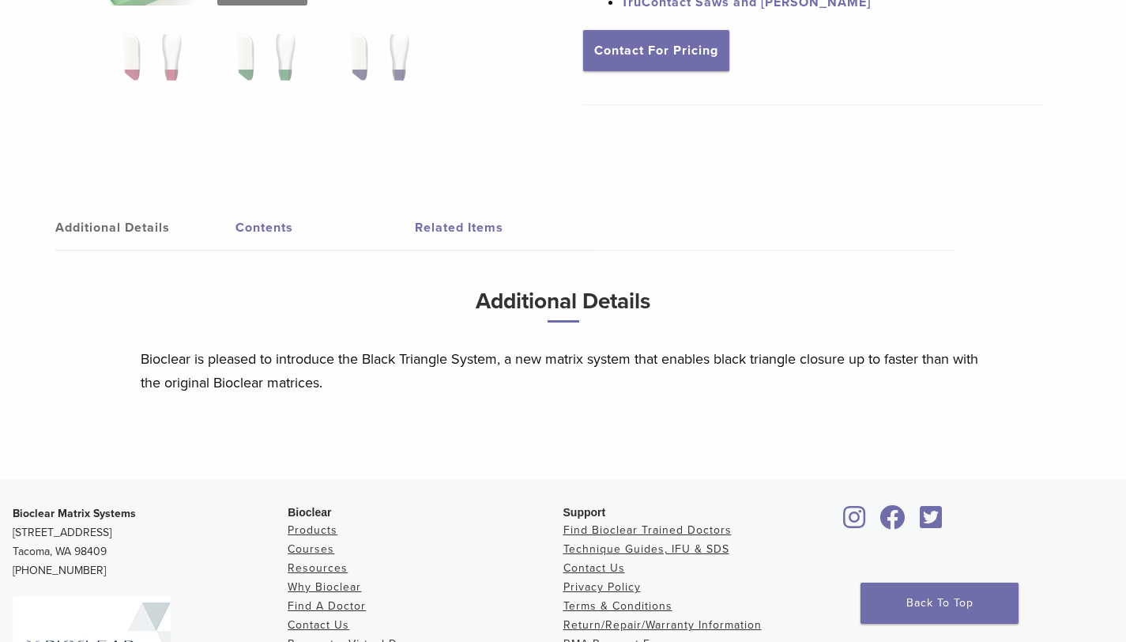
scroll to position [597, 0]
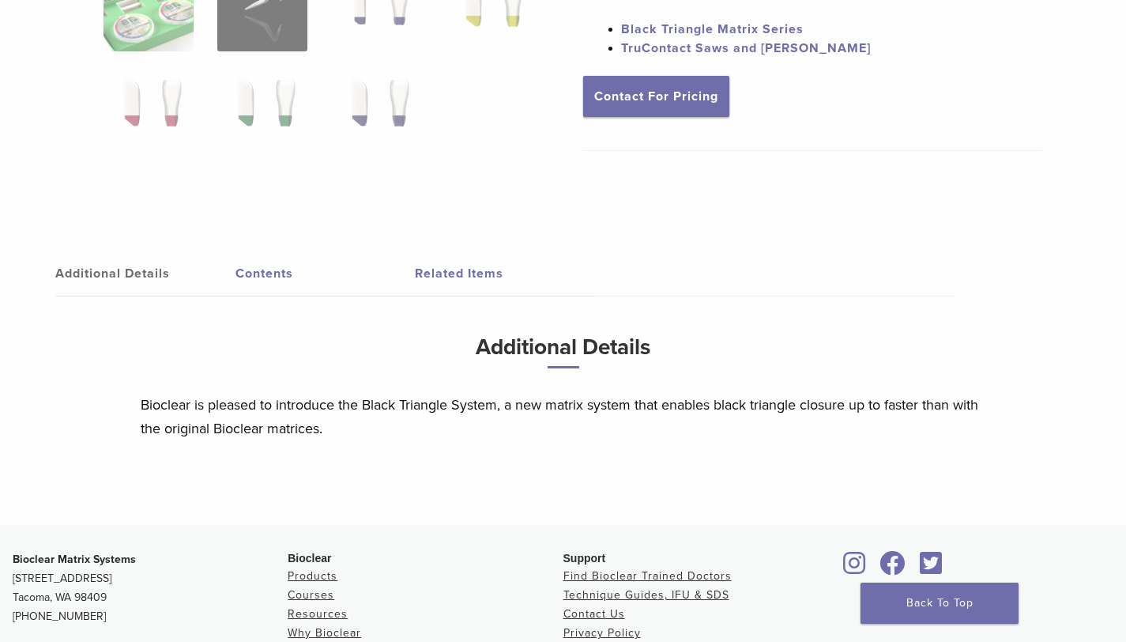
click at [269, 259] on link "Contents" at bounding box center [325, 273] width 180 height 44
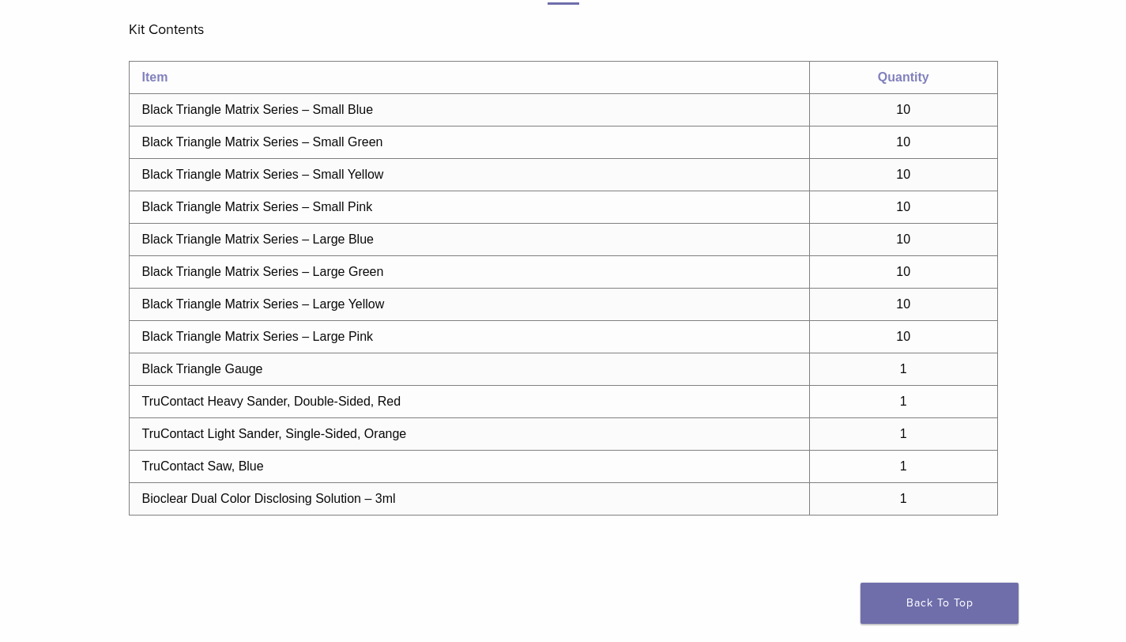
scroll to position [910, 0]
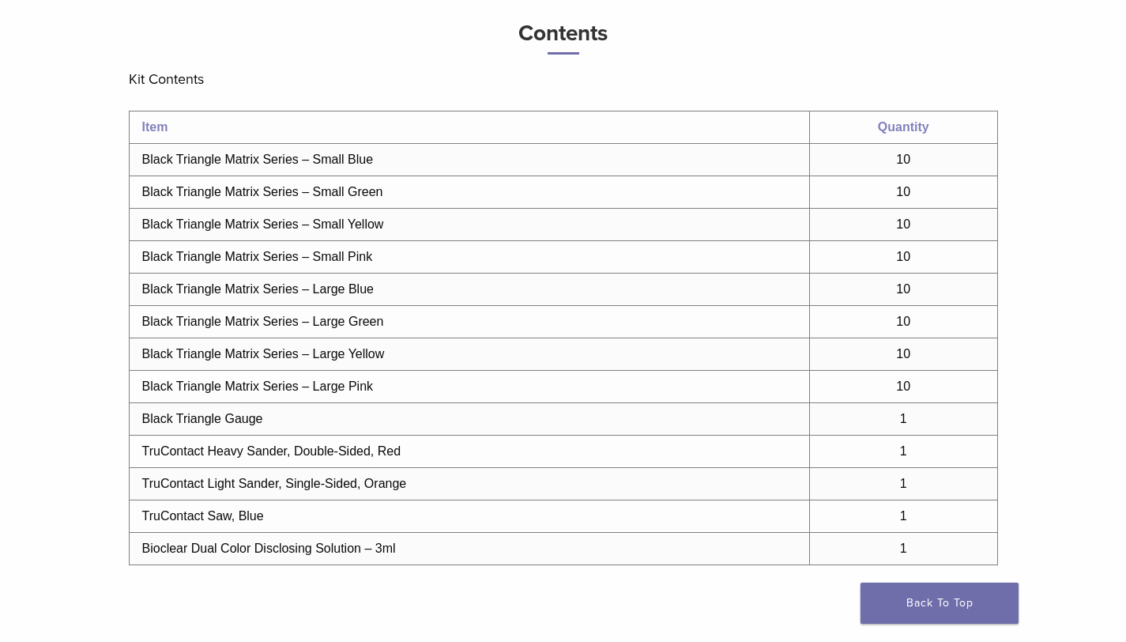
click at [155, 124] on strong "Item" at bounding box center [155, 126] width 26 height 13
click at [360, 71] on p "Kit Contents" at bounding box center [563, 79] width 869 height 24
click at [261, 448] on td "TruContact Heavy Sander, Double-Sided, Red" at bounding box center [469, 451] width 680 height 32
click at [256, 514] on td "TruContact Saw, Blue" at bounding box center [469, 516] width 680 height 32
click at [221, 519] on td "TruContact Saw, Blue" at bounding box center [469, 516] width 680 height 32
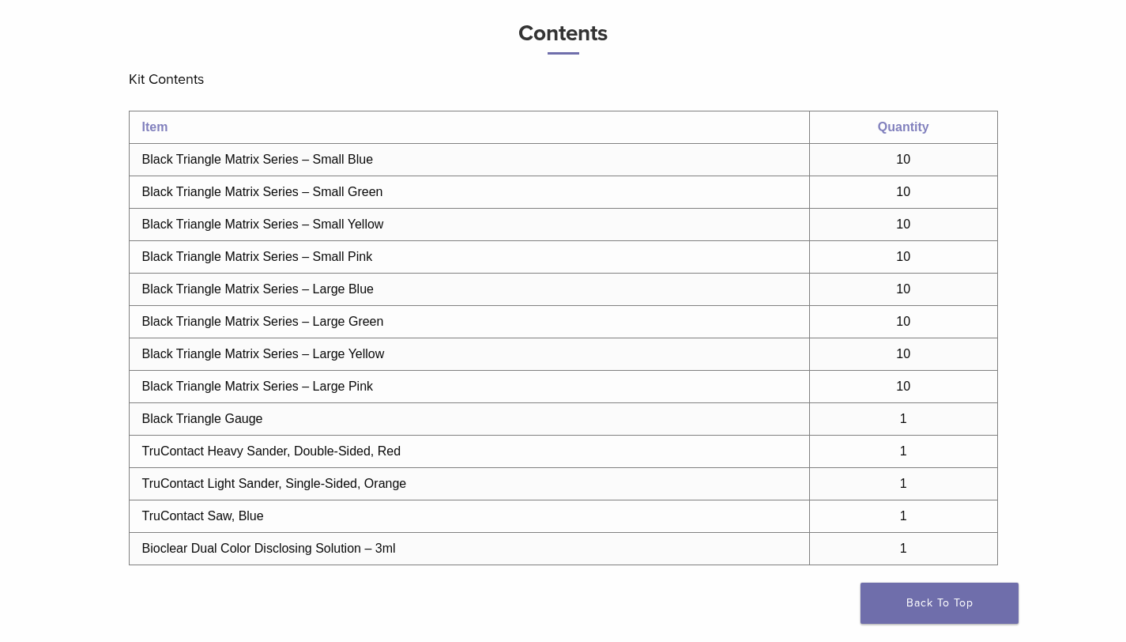
click at [221, 519] on td "TruContact Saw, Blue" at bounding box center [469, 516] width 680 height 32
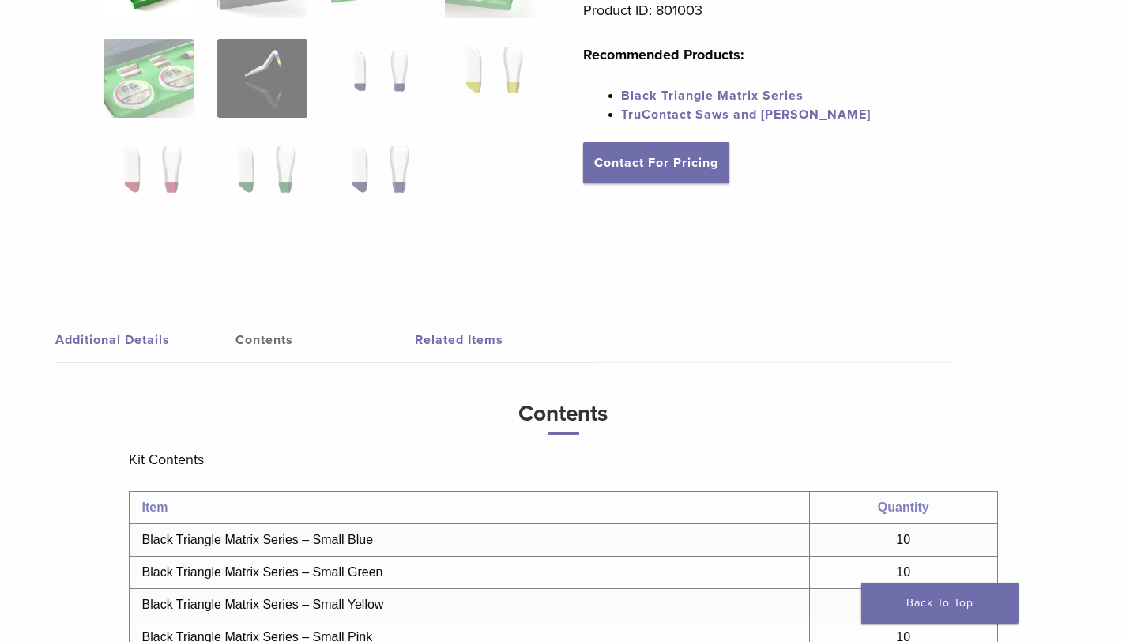
scroll to position [623, 0]
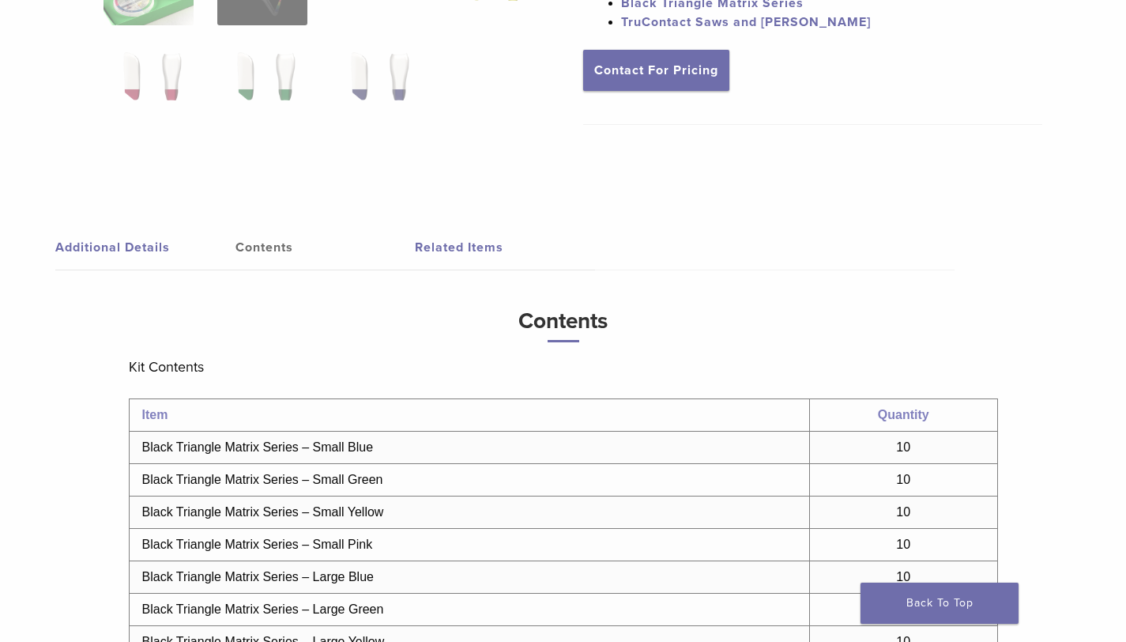
click at [453, 248] on link "Related Items" at bounding box center [505, 247] width 180 height 44
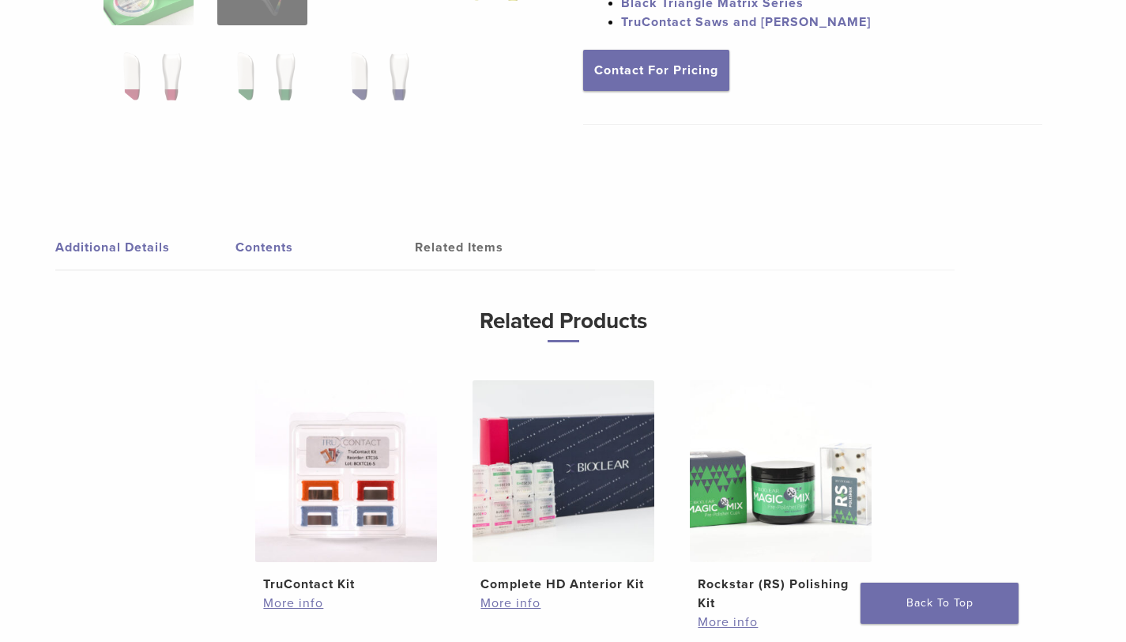
click at [110, 240] on link "Additional Details" at bounding box center [145, 247] width 180 height 44
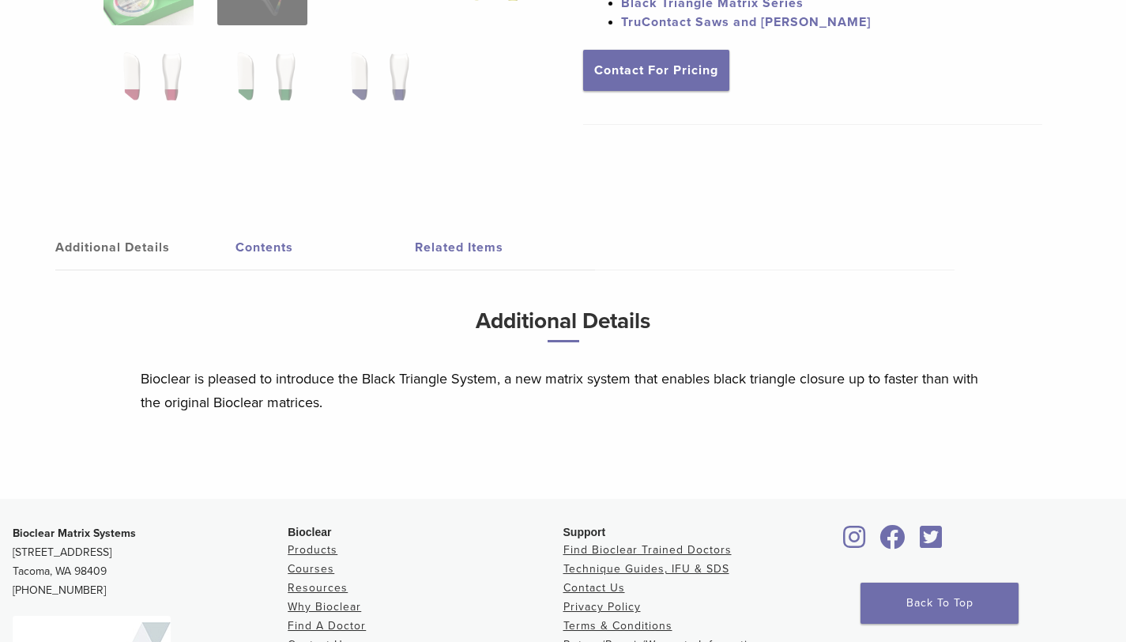
click at [269, 247] on link "Contents" at bounding box center [325, 247] width 180 height 44
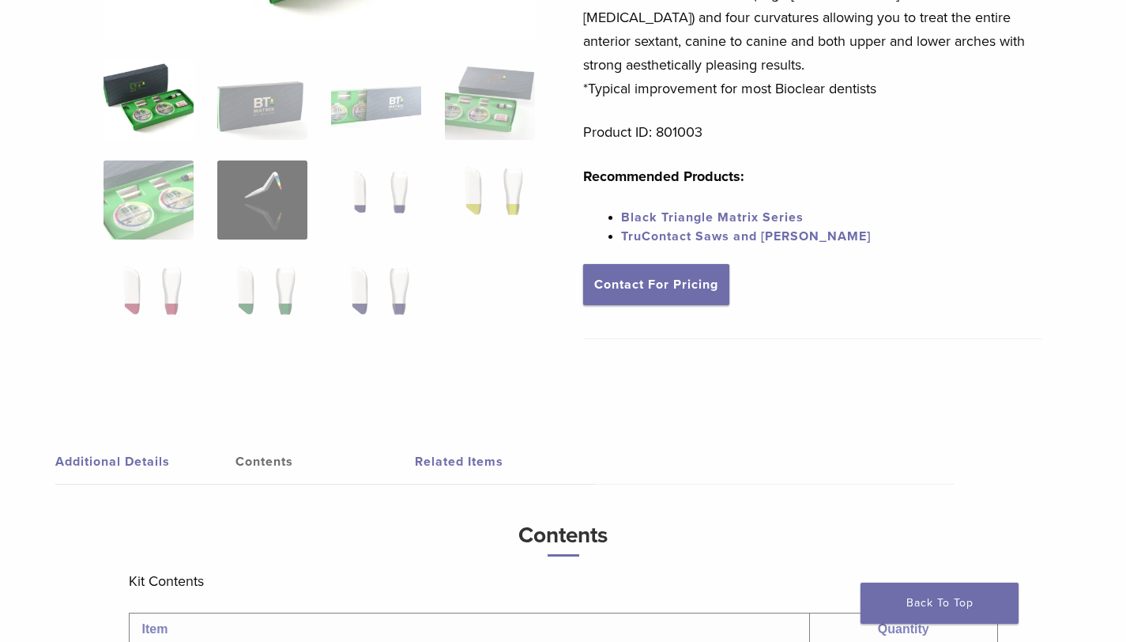
scroll to position [239, 0]
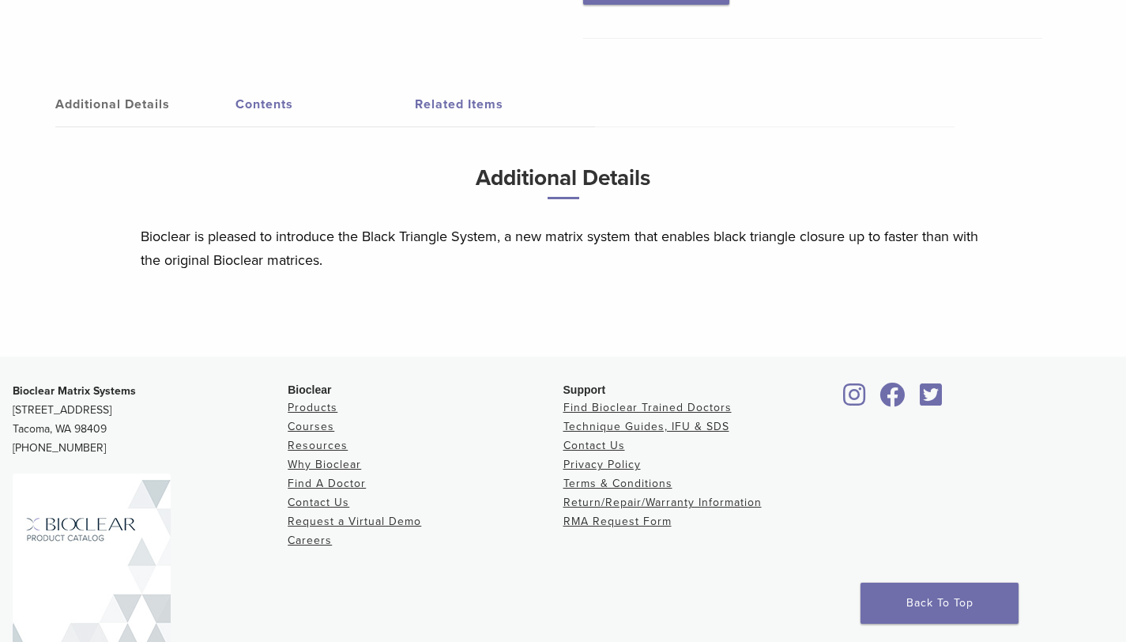
scroll to position [689, 0]
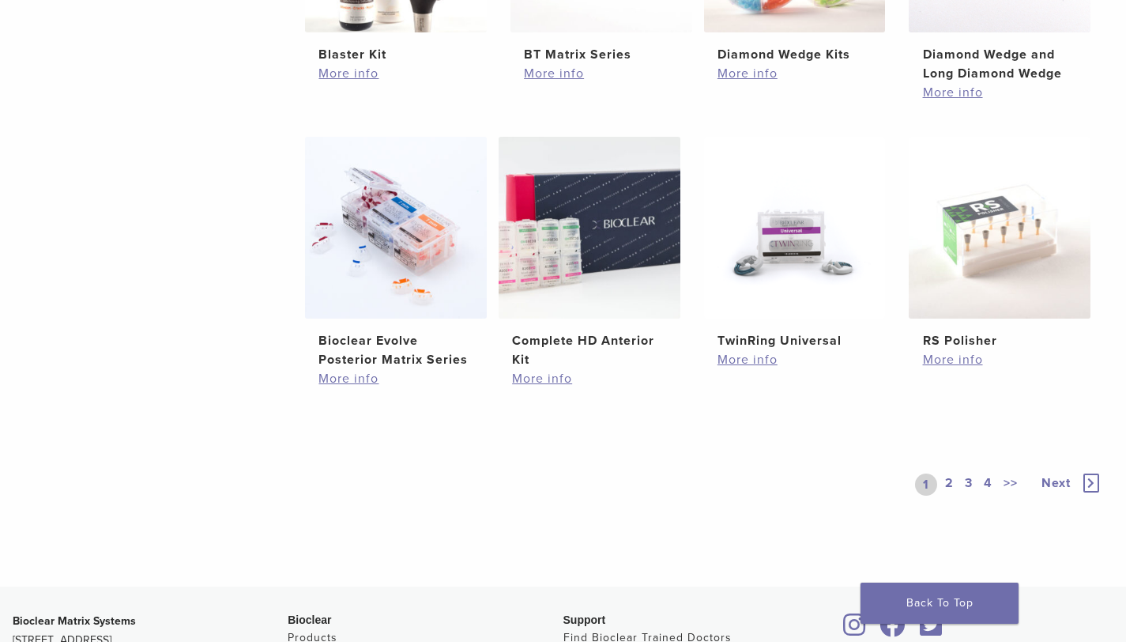
scroll to position [1399, 0]
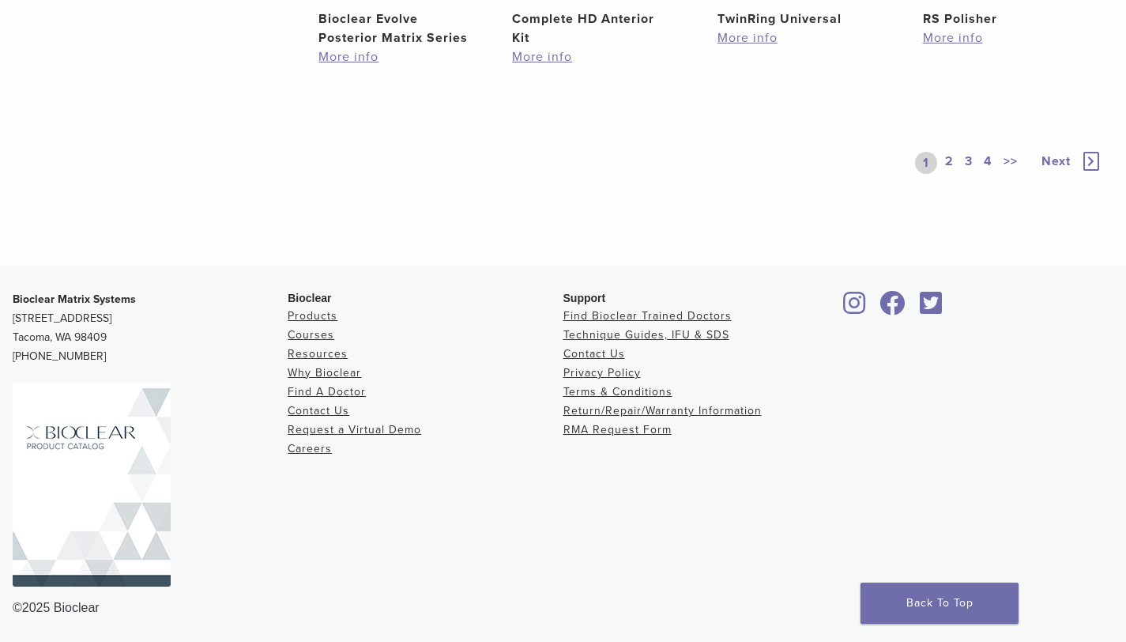
click at [85, 430] on img at bounding box center [92, 484] width 158 height 205
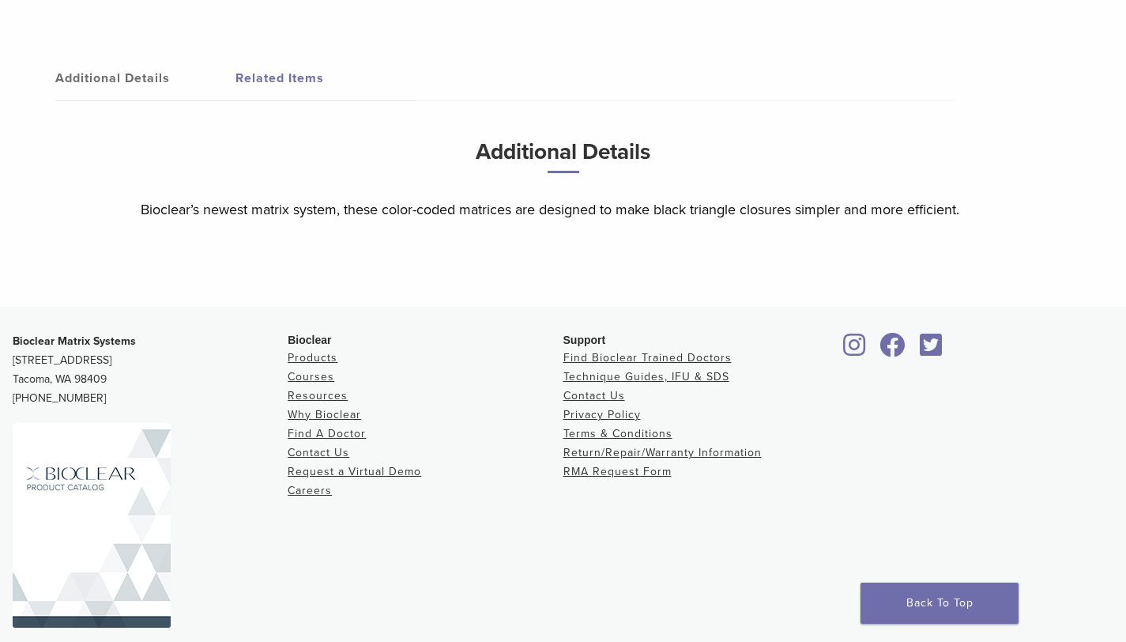
scroll to position [816, 0]
